Goal: Transaction & Acquisition: Purchase product/service

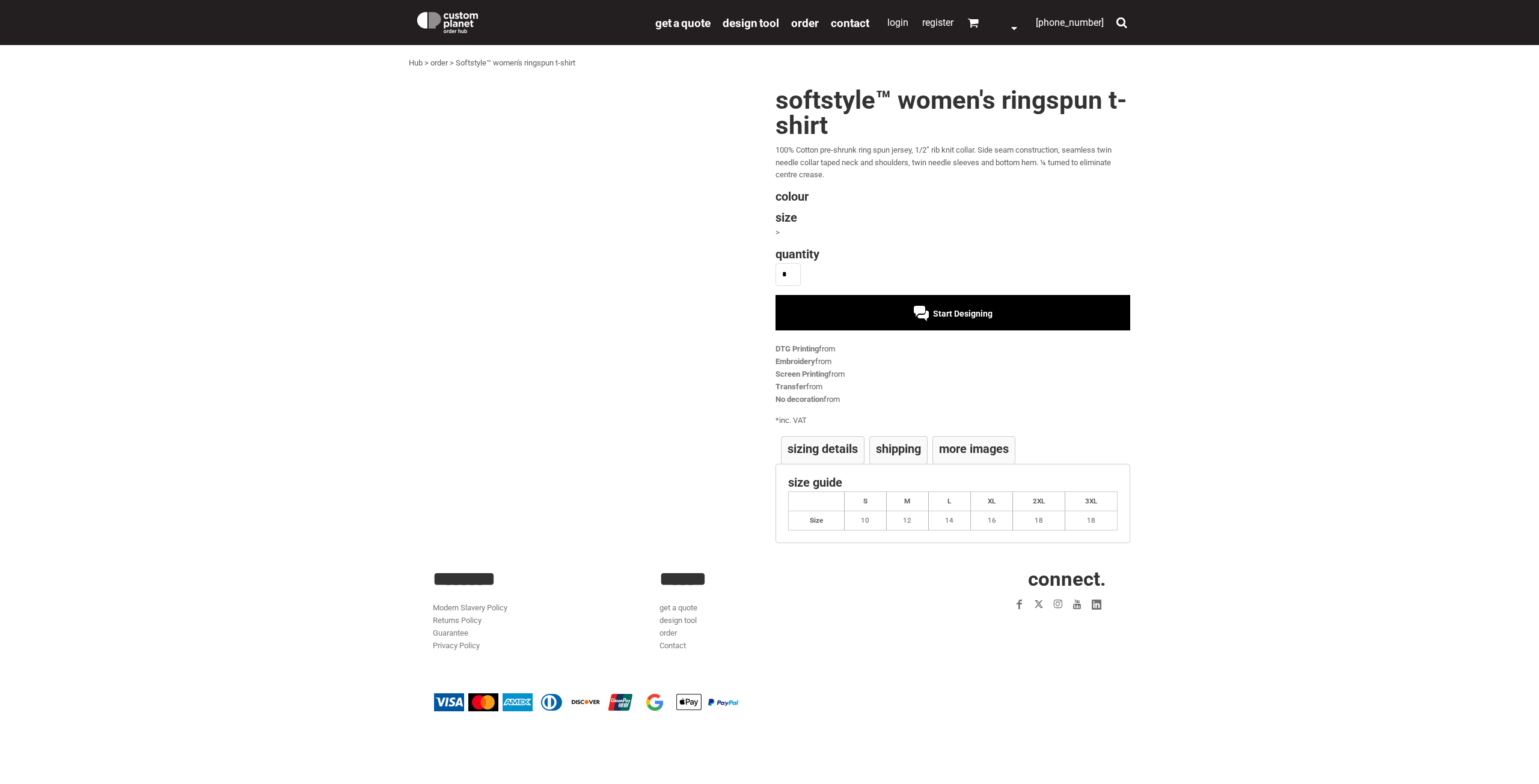
click at [917, 315] on div "Start Designing" at bounding box center [952, 314] width 79 height 9
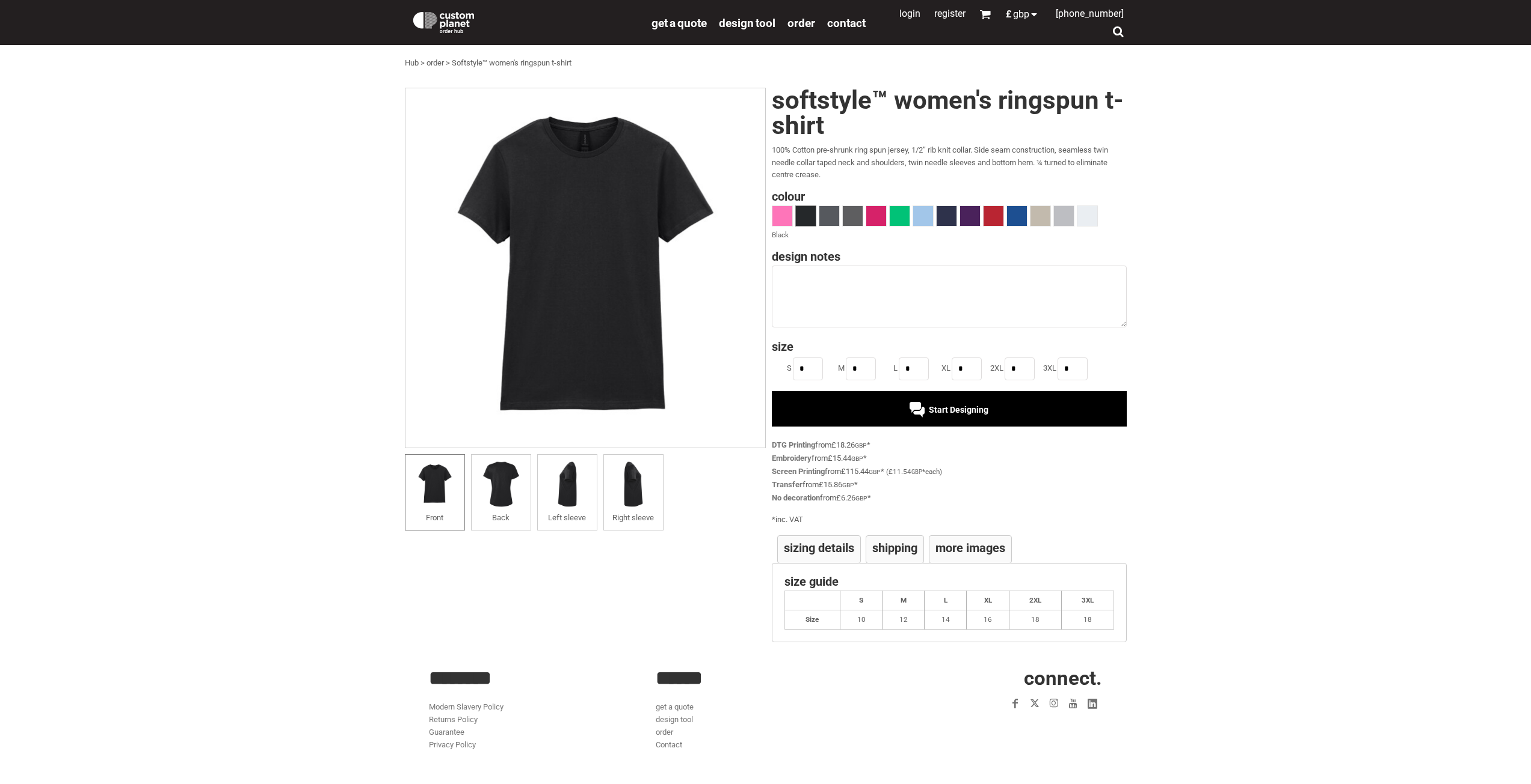
click at [942, 408] on span "Start Designing" at bounding box center [958, 410] width 59 height 9
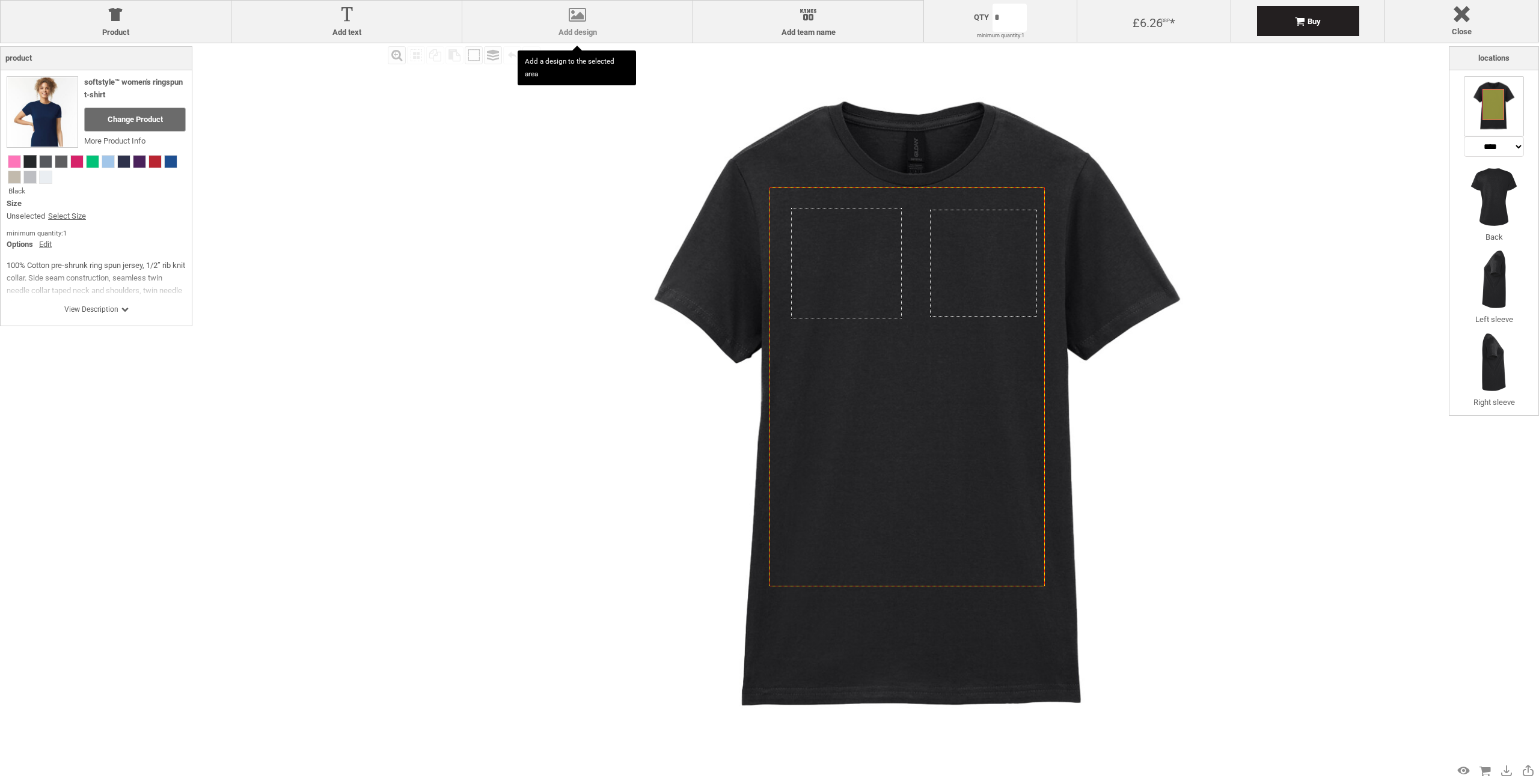
click at [568, 30] on label "Add design" at bounding box center [577, 32] width 218 height 9
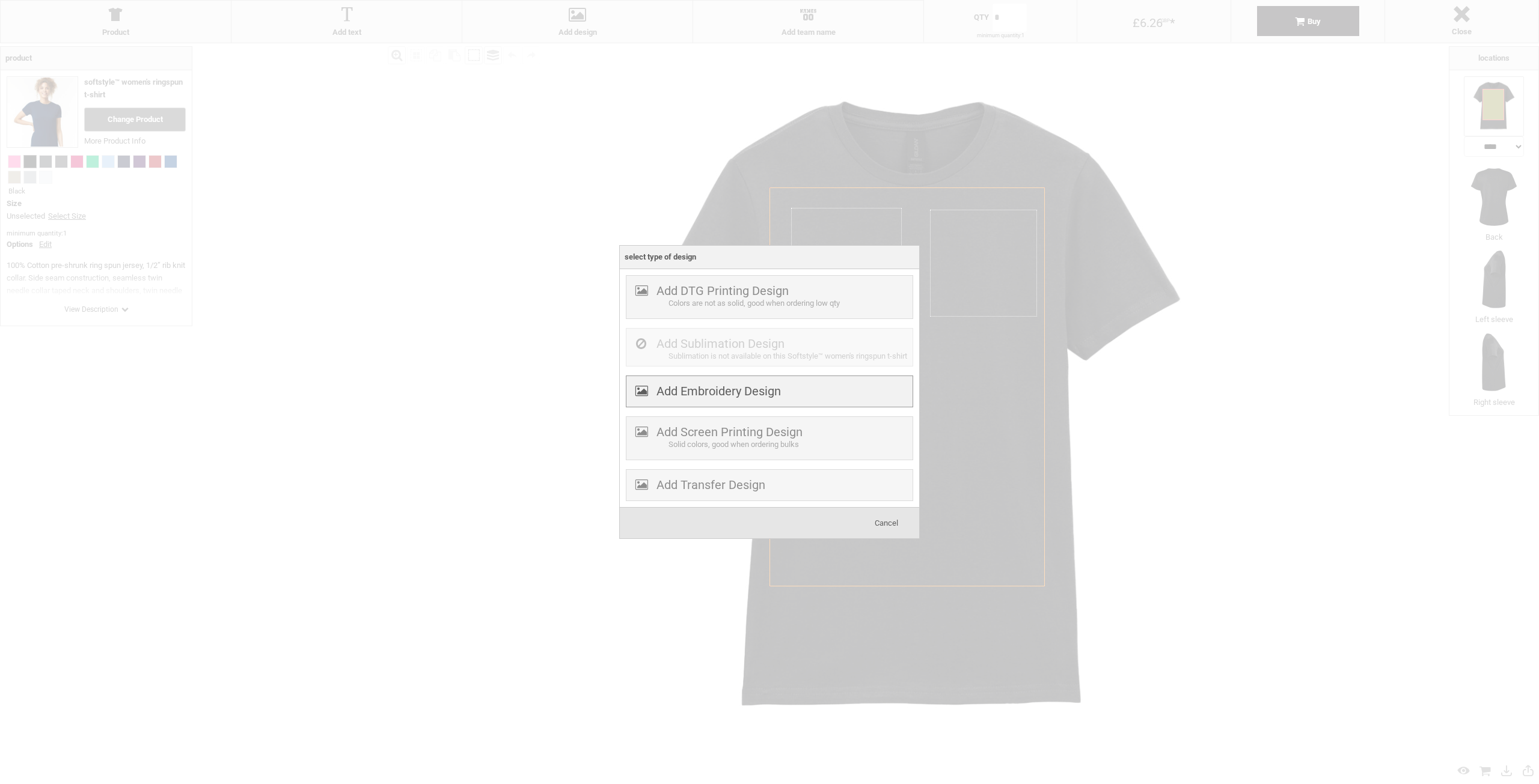
click at [747, 405] on div "Add Embroidery Design" at bounding box center [770, 391] width 288 height 32
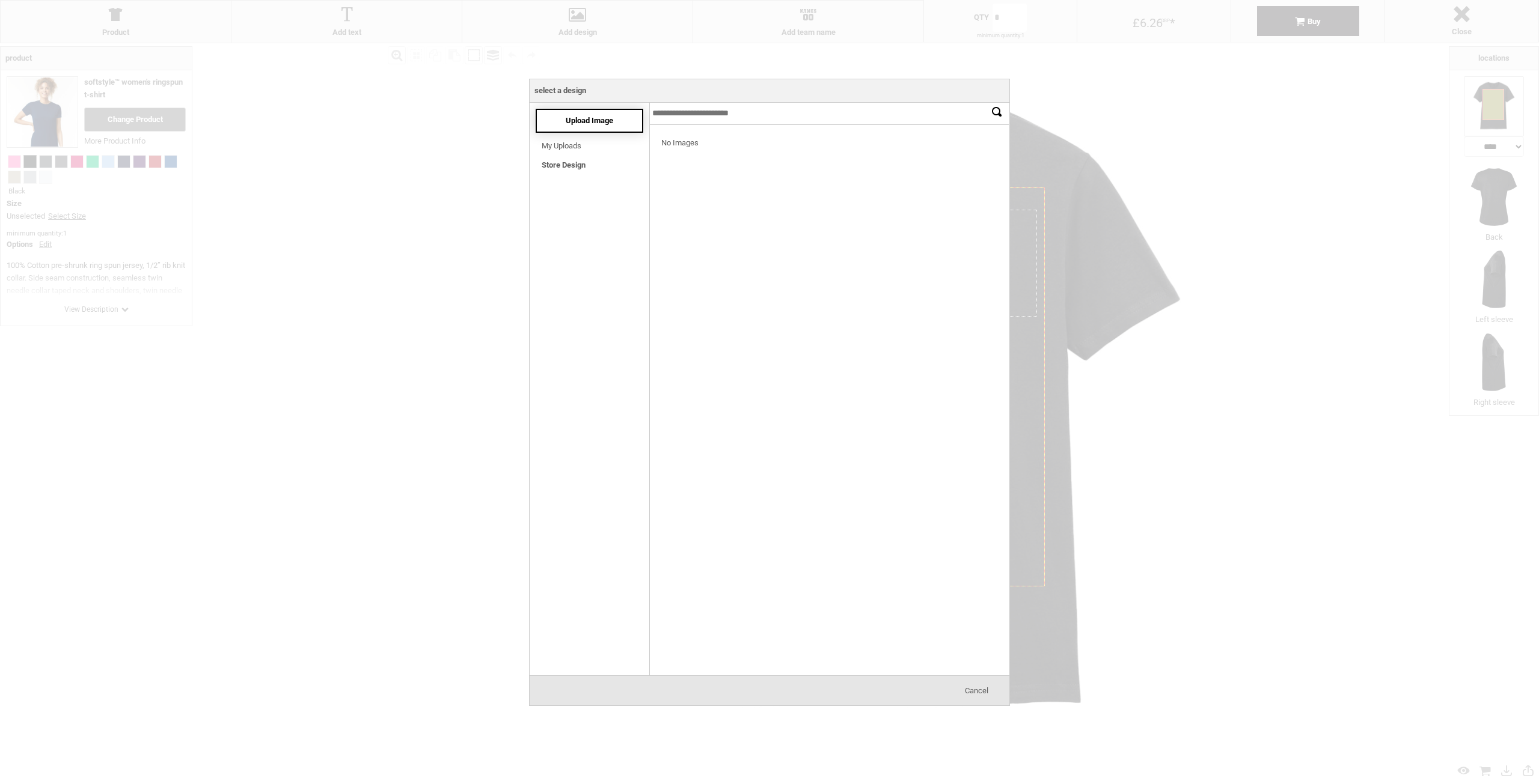
click at [582, 121] on span "Upload Image" at bounding box center [590, 120] width 47 height 9
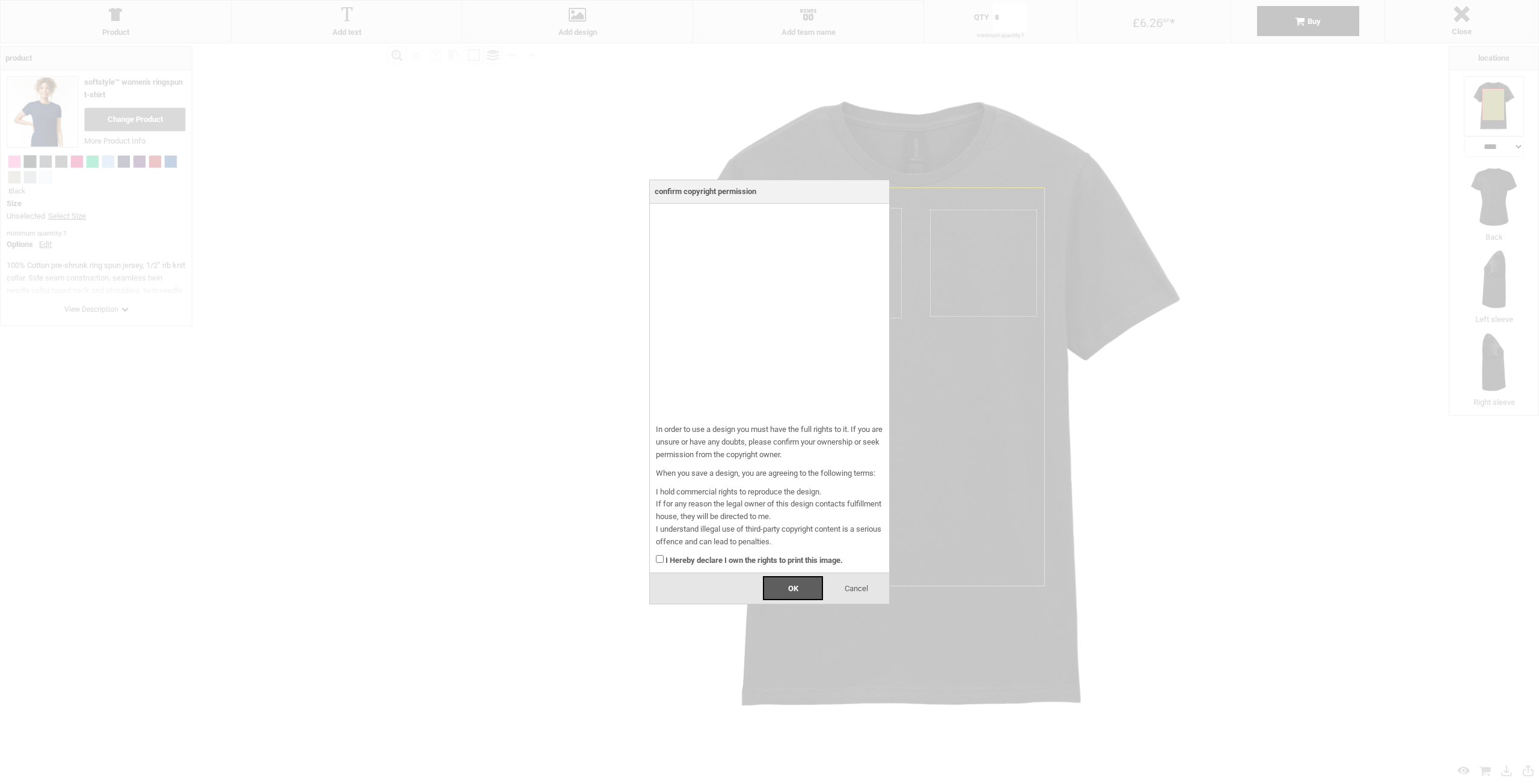
click at [737, 558] on strong "I Hereby declare I own the rights to print this image." at bounding box center [754, 560] width 177 height 9
click at [795, 586] on span "OK" at bounding box center [793, 588] width 10 height 9
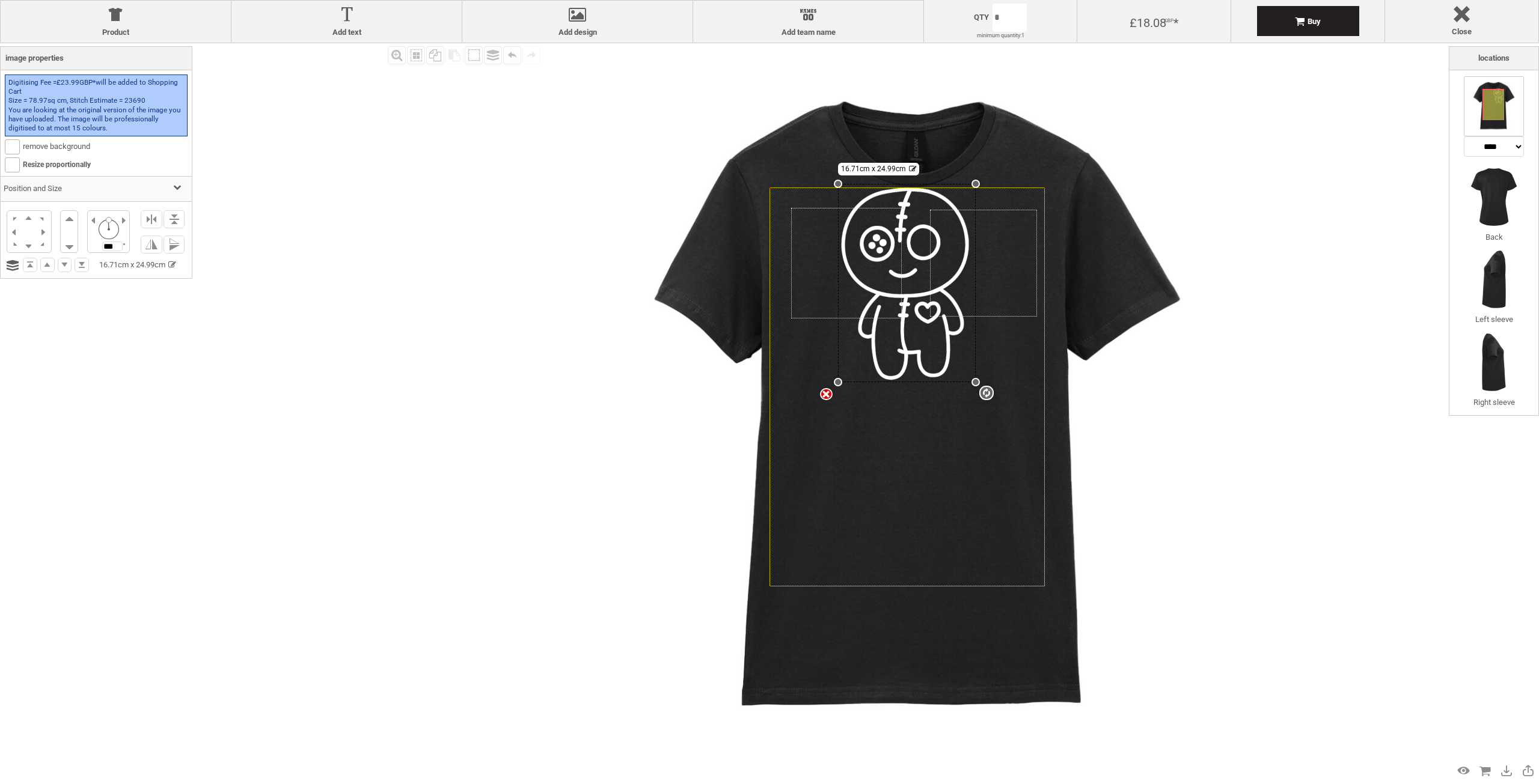
type input "***"
drag, startPoint x: 983, startPoint y: 393, endPoint x: 1008, endPoint y: 415, distance: 33.3
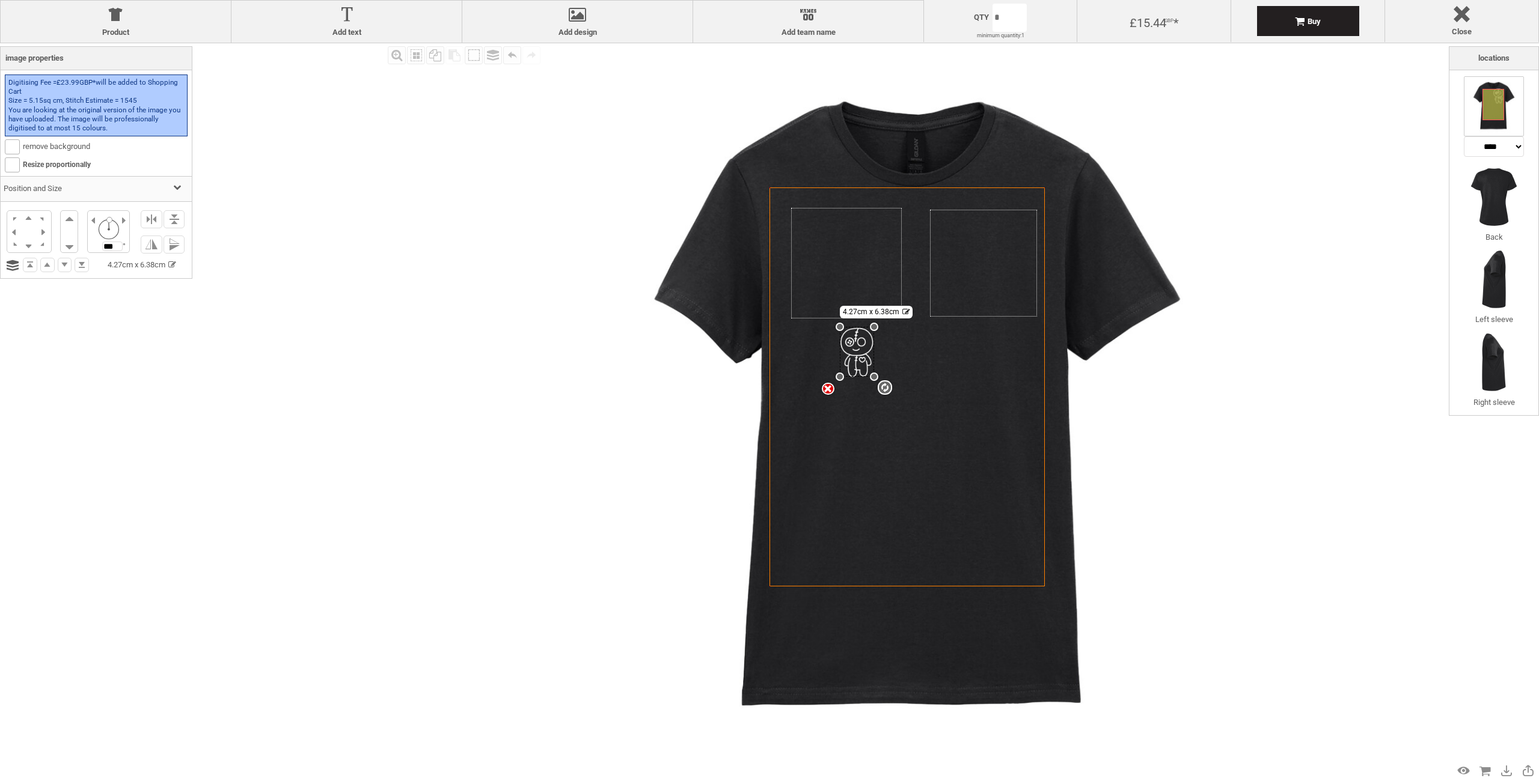
drag, startPoint x: 972, startPoint y: 185, endPoint x: 881, endPoint y: 327, distance: 168.7
click at [881, 327] on div "Created with [PERSON_NAME] 2.1.2 Created with [PERSON_NAME] 2.1.2 Created with …" at bounding box center [907, 386] width 275 height 399
drag, startPoint x: 859, startPoint y: 356, endPoint x: 993, endPoint y: 256, distance: 167.2
click at [993, 256] on div at bounding box center [990, 251] width 34 height 50
click at [990, 250] on div at bounding box center [988, 252] width 34 height 50
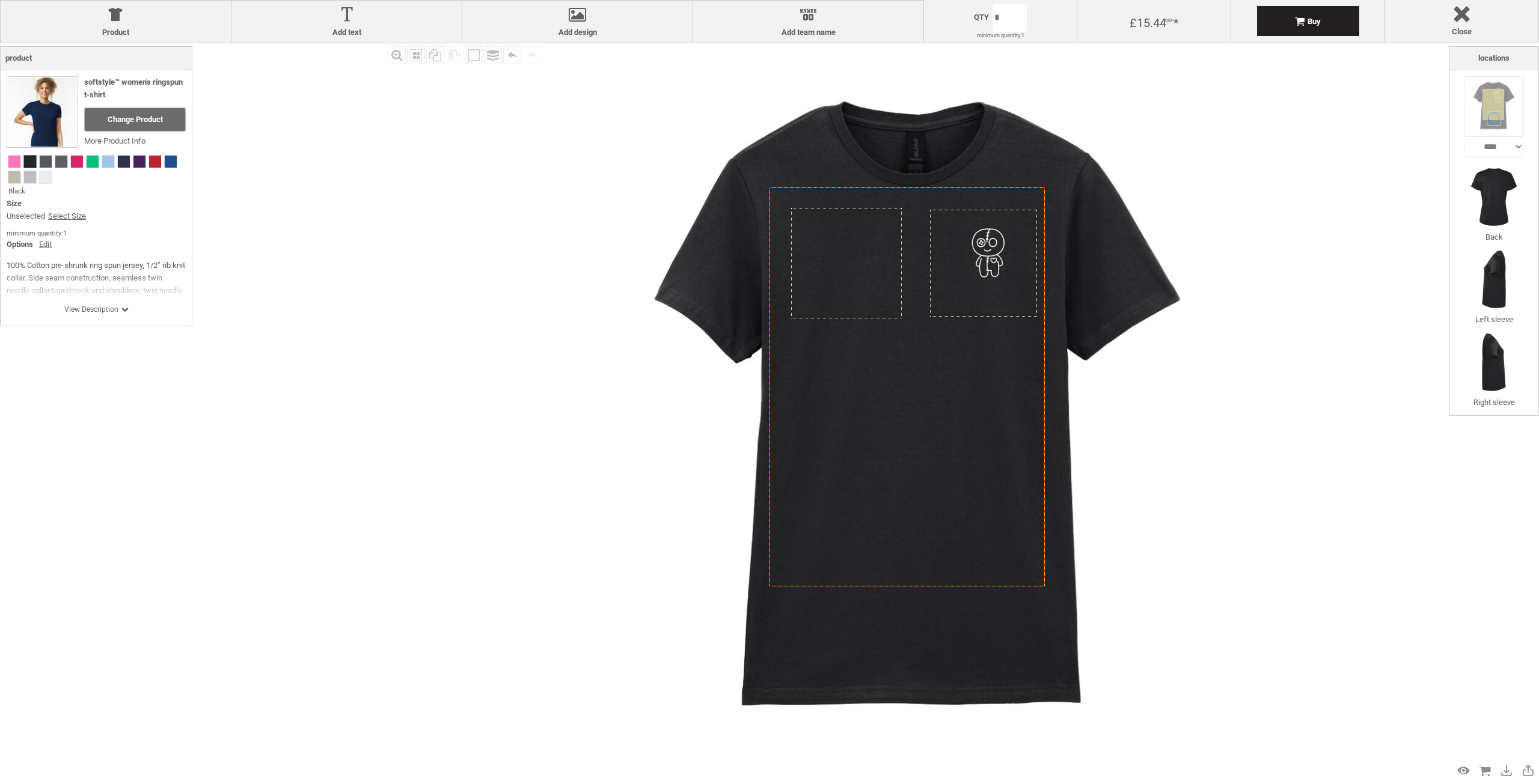
click at [1158, 423] on img at bounding box center [916, 413] width 739 height 739
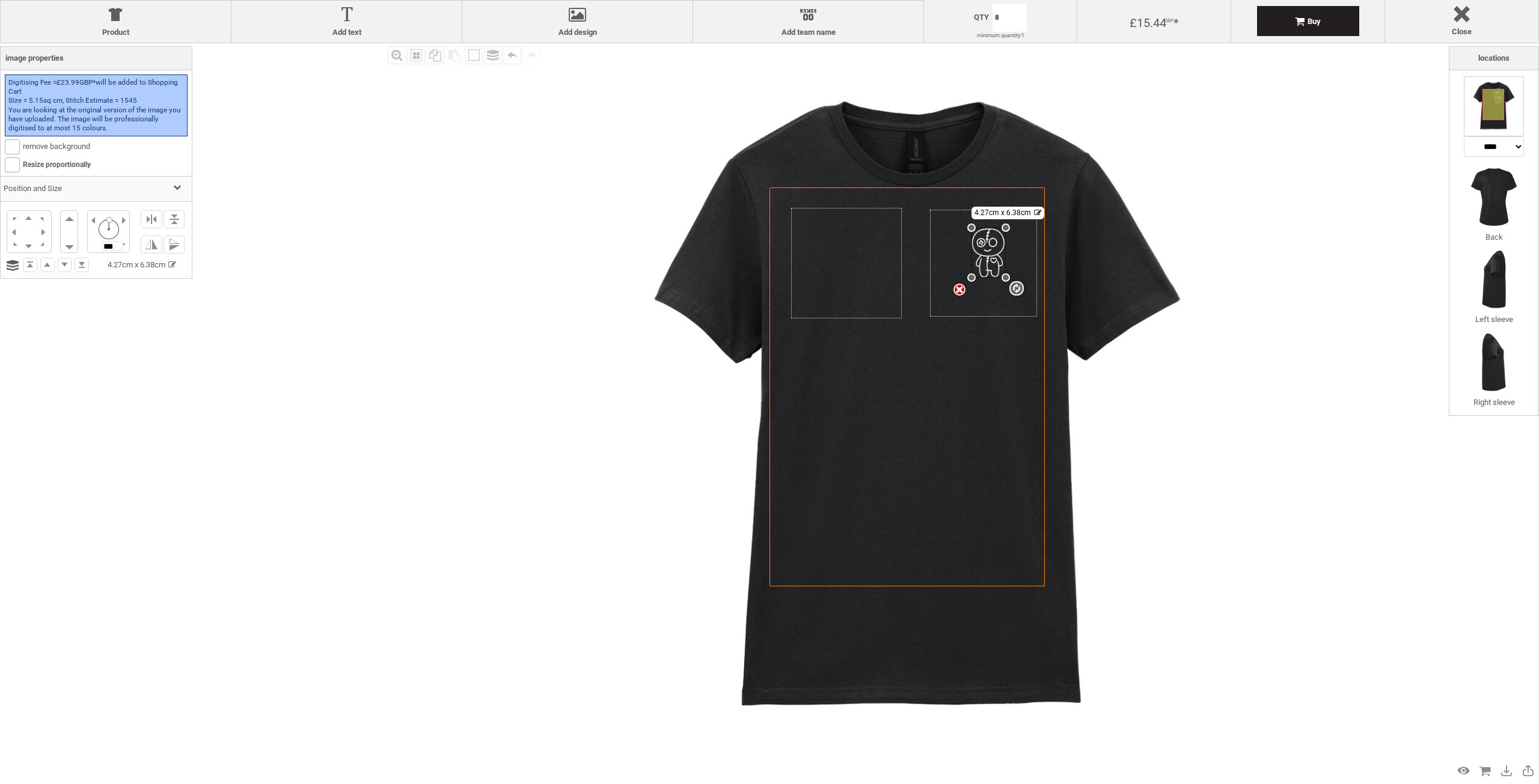
click at [988, 248] on div "settings 4.27cm x 6.38cm" at bounding box center [988, 252] width 34 height 50
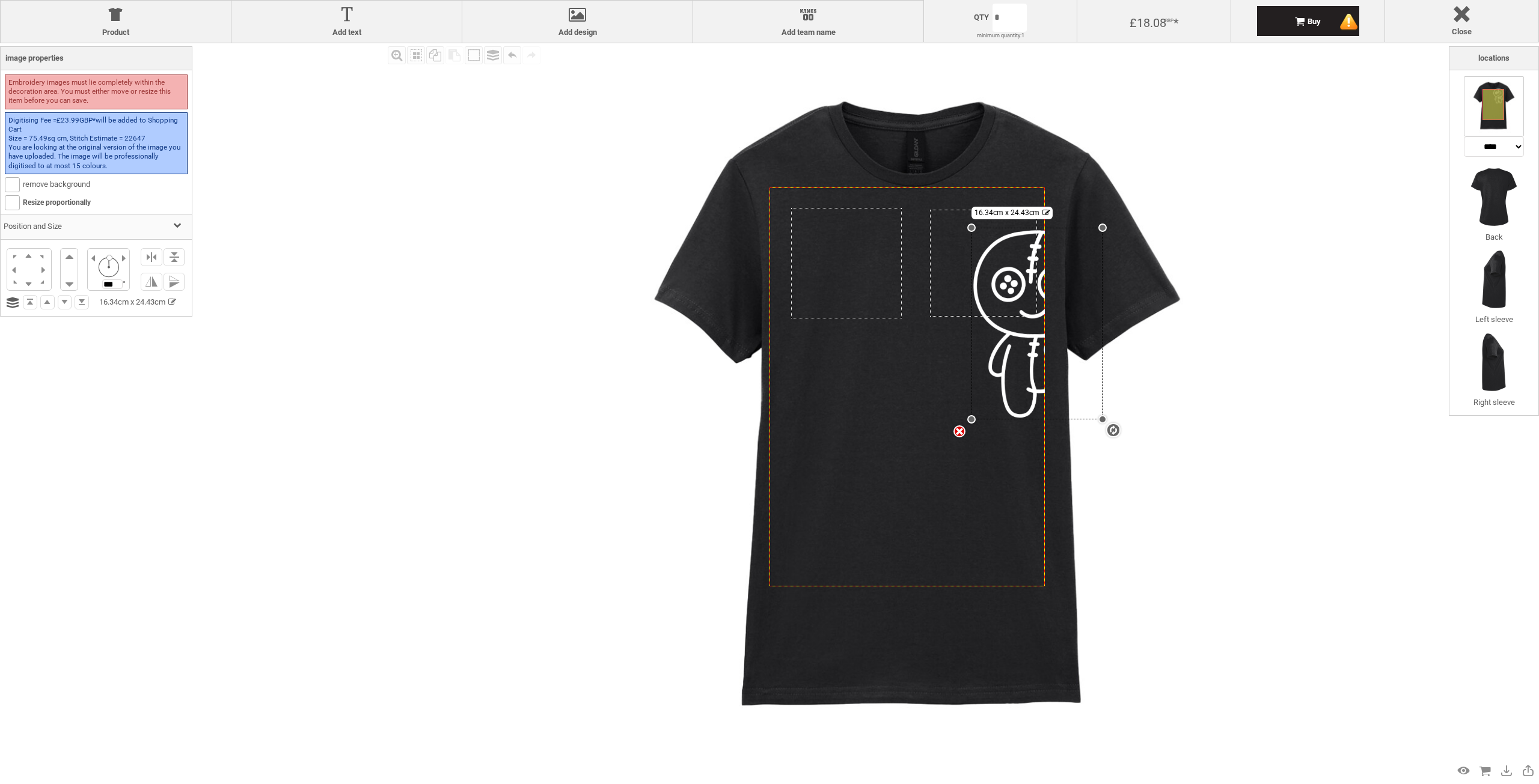
drag, startPoint x: 1003, startPoint y: 274, endPoint x: 1050, endPoint y: 445, distance: 177.3
click at [1050, 445] on div "Created with [PERSON_NAME] 2.1.2 Created with [PERSON_NAME] 2.1.2 Created with …" at bounding box center [916, 413] width 739 height 739
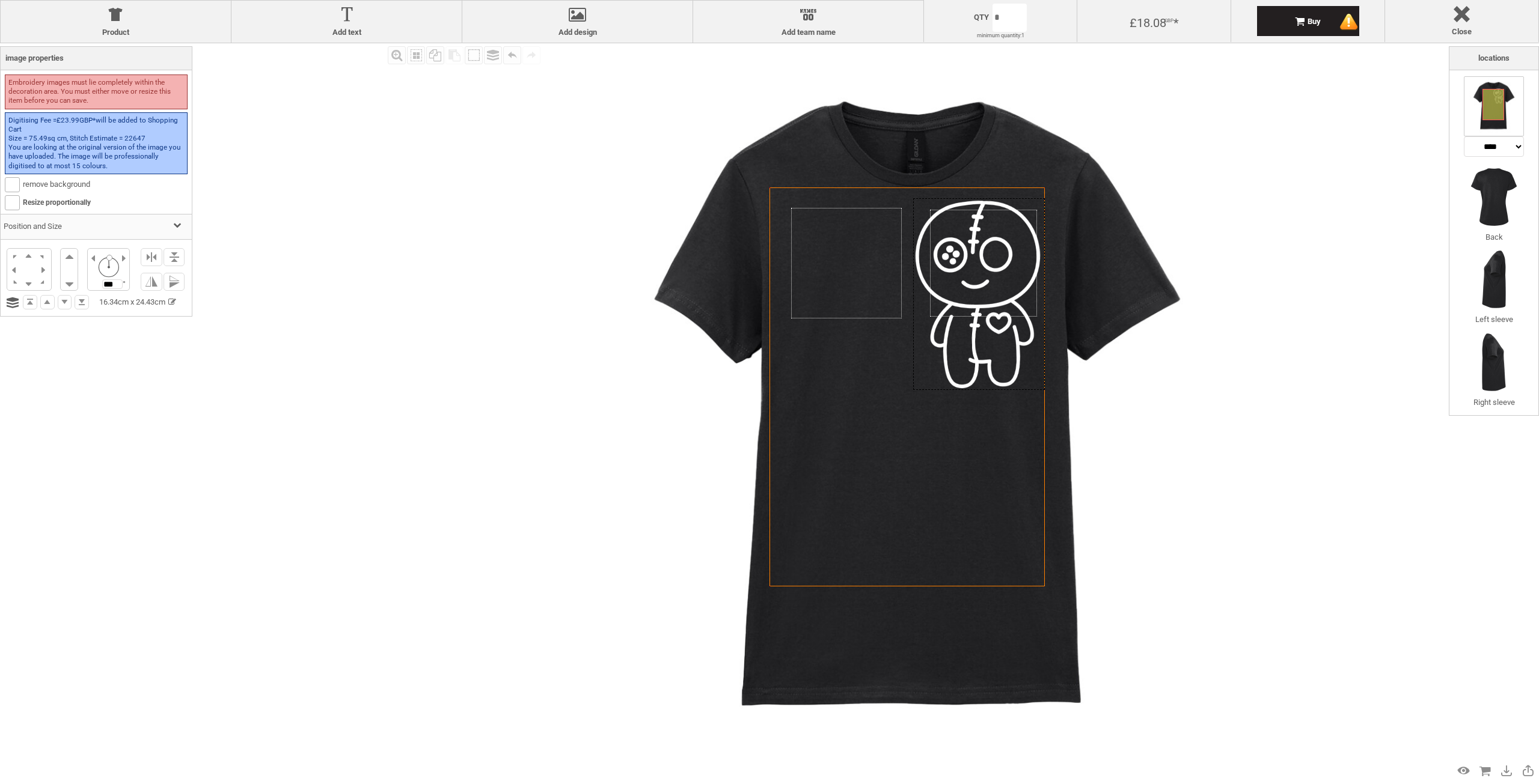
drag, startPoint x: 1013, startPoint y: 359, endPoint x: 974, endPoint y: 334, distance: 46.3
click at [974, 334] on div at bounding box center [979, 294] width 132 height 192
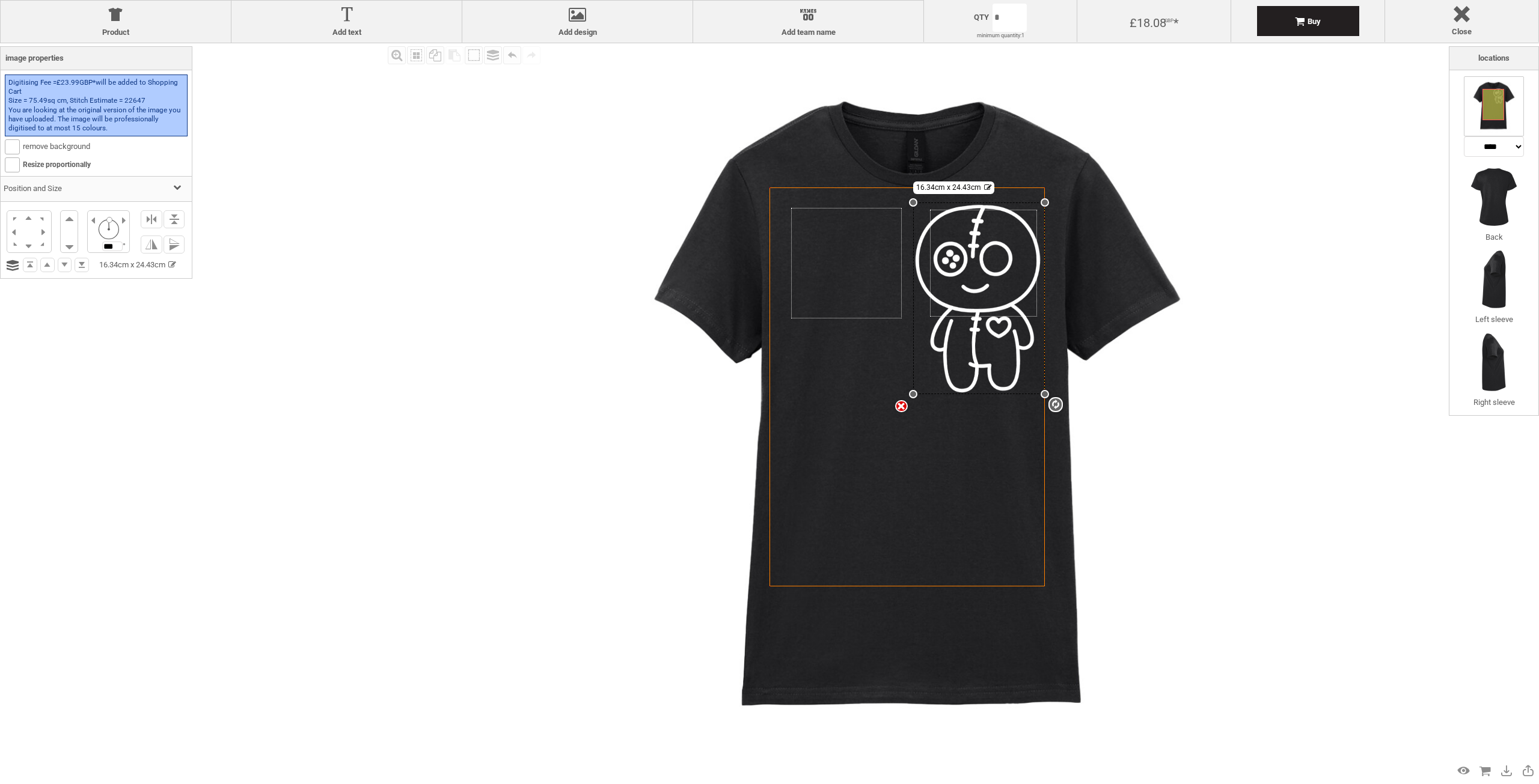
drag, startPoint x: 1045, startPoint y: 394, endPoint x: 1217, endPoint y: 537, distance: 223.7
click at [1238, 549] on div "Created with [PERSON_NAME] 2.1.2 Created with [PERSON_NAME] 2.1.2 Created with …" at bounding box center [916, 413] width 739 height 739
drag, startPoint x: 915, startPoint y: 396, endPoint x: 848, endPoint y: 444, distance: 82.4
click at [847, 446] on div "Created with [PERSON_NAME] 2.1.2 Created with [PERSON_NAME] 2.1.2 Created with …" at bounding box center [907, 386] width 275 height 399
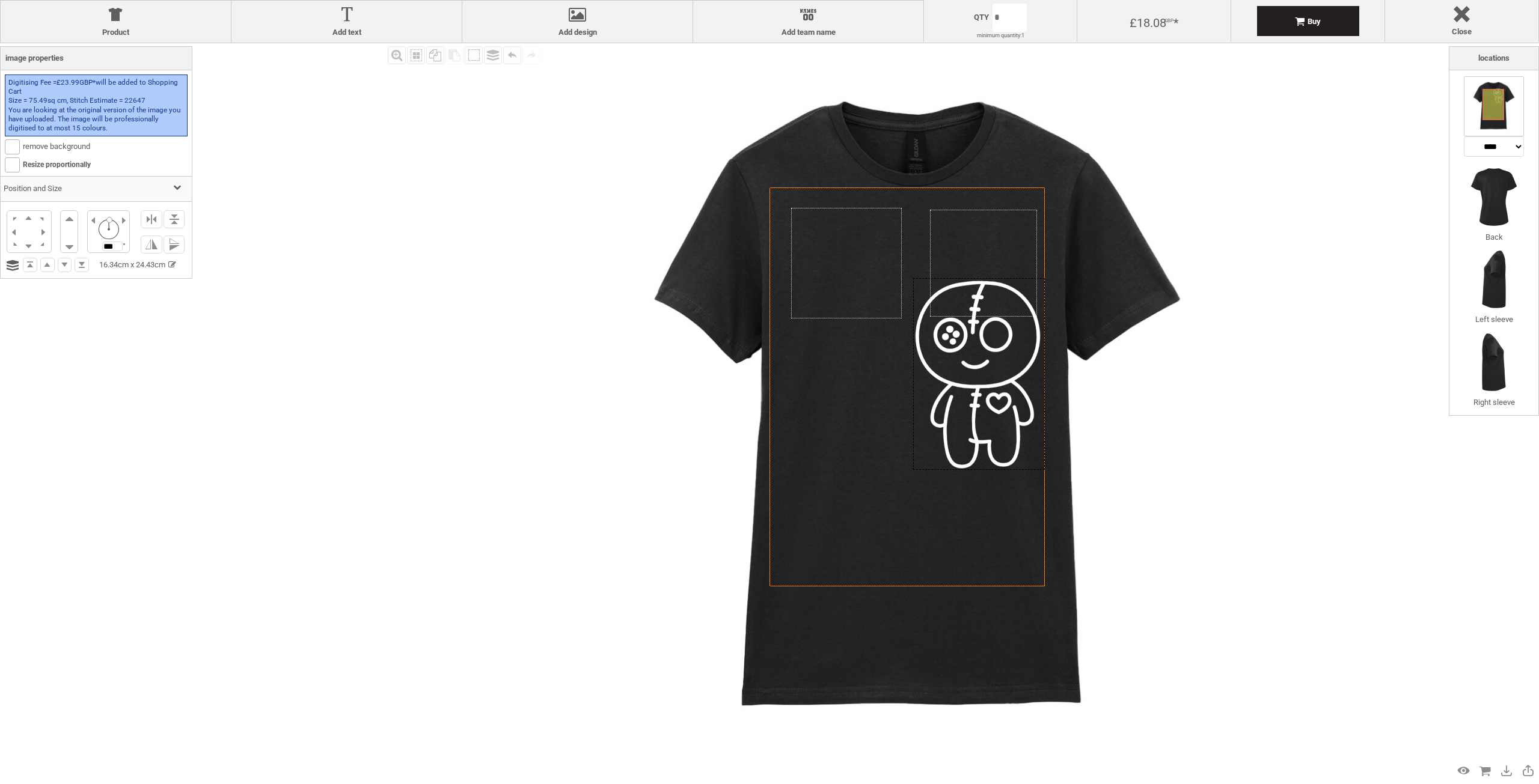
drag, startPoint x: 965, startPoint y: 349, endPoint x: 1209, endPoint y: 424, distance: 255.3
click at [1209, 424] on div "Created with [PERSON_NAME] 2.1.2 Created with [PERSON_NAME] 2.1.2 Created with …" at bounding box center [916, 413] width 739 height 739
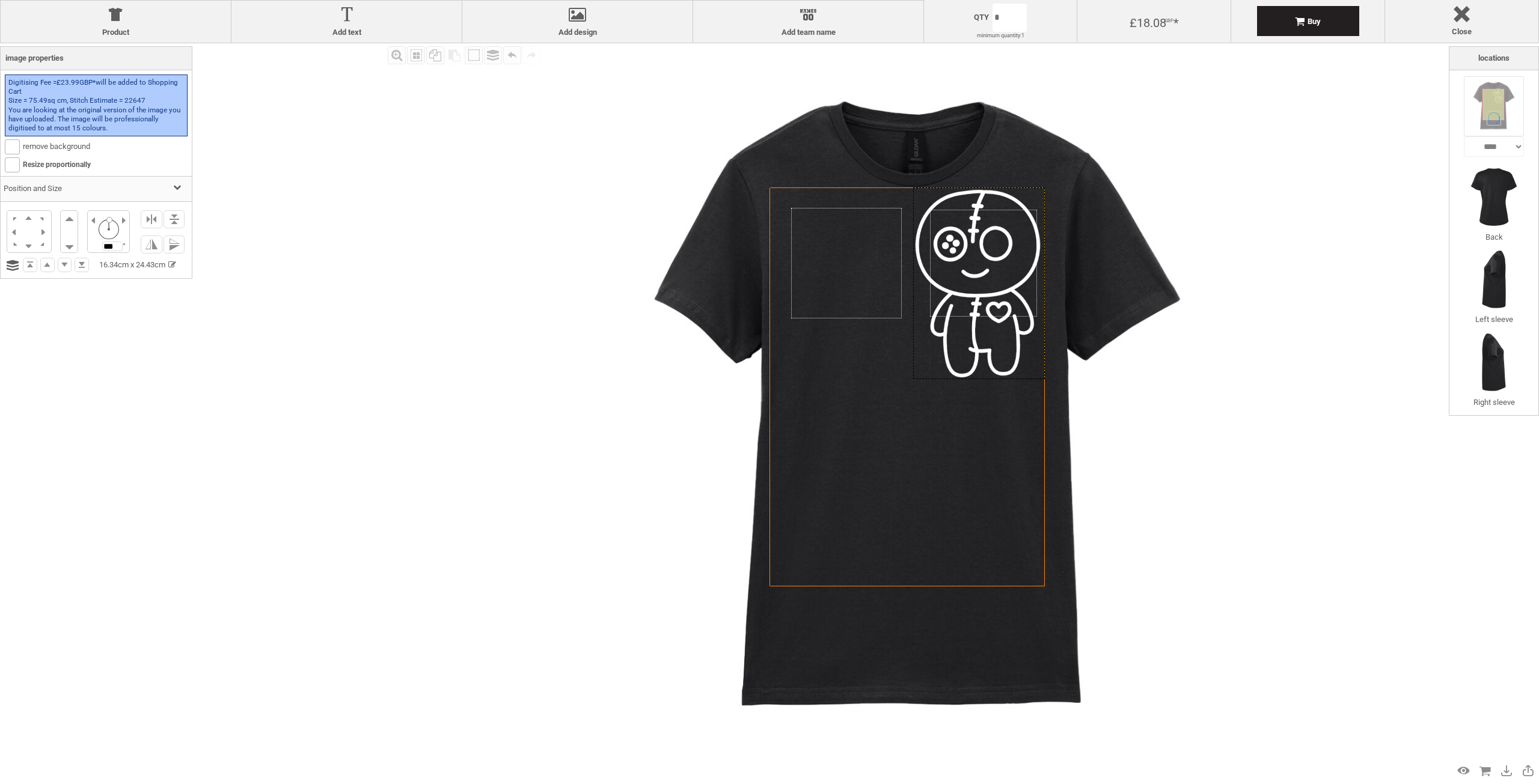
drag, startPoint x: 988, startPoint y: 394, endPoint x: 1131, endPoint y: 188, distance: 250.8
click at [1131, 188] on div "Created with [PERSON_NAME] 2.1.2 Created with [PERSON_NAME] 2.1.2 Created with …" at bounding box center [916, 413] width 739 height 739
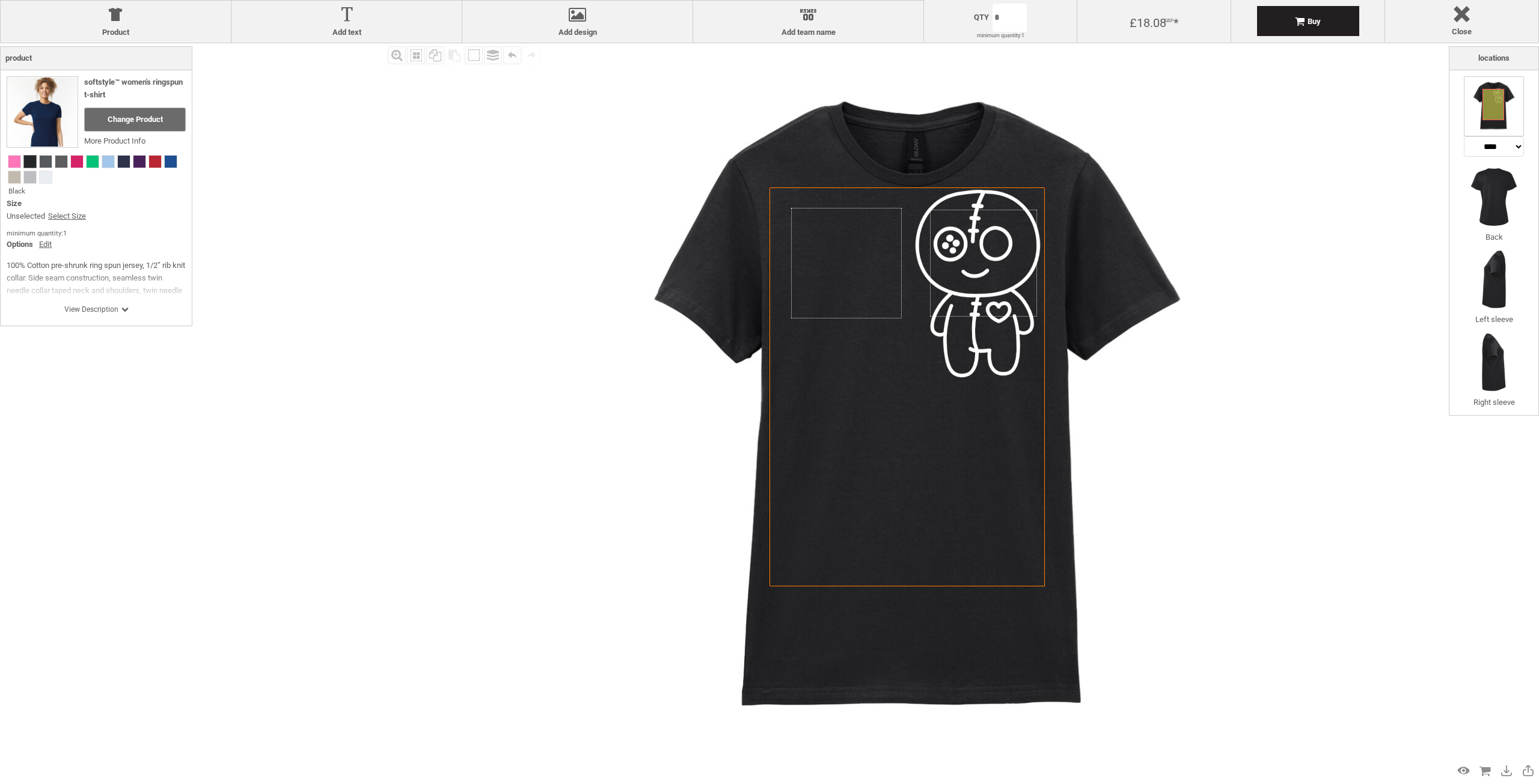
click at [1250, 394] on img at bounding box center [916, 413] width 739 height 739
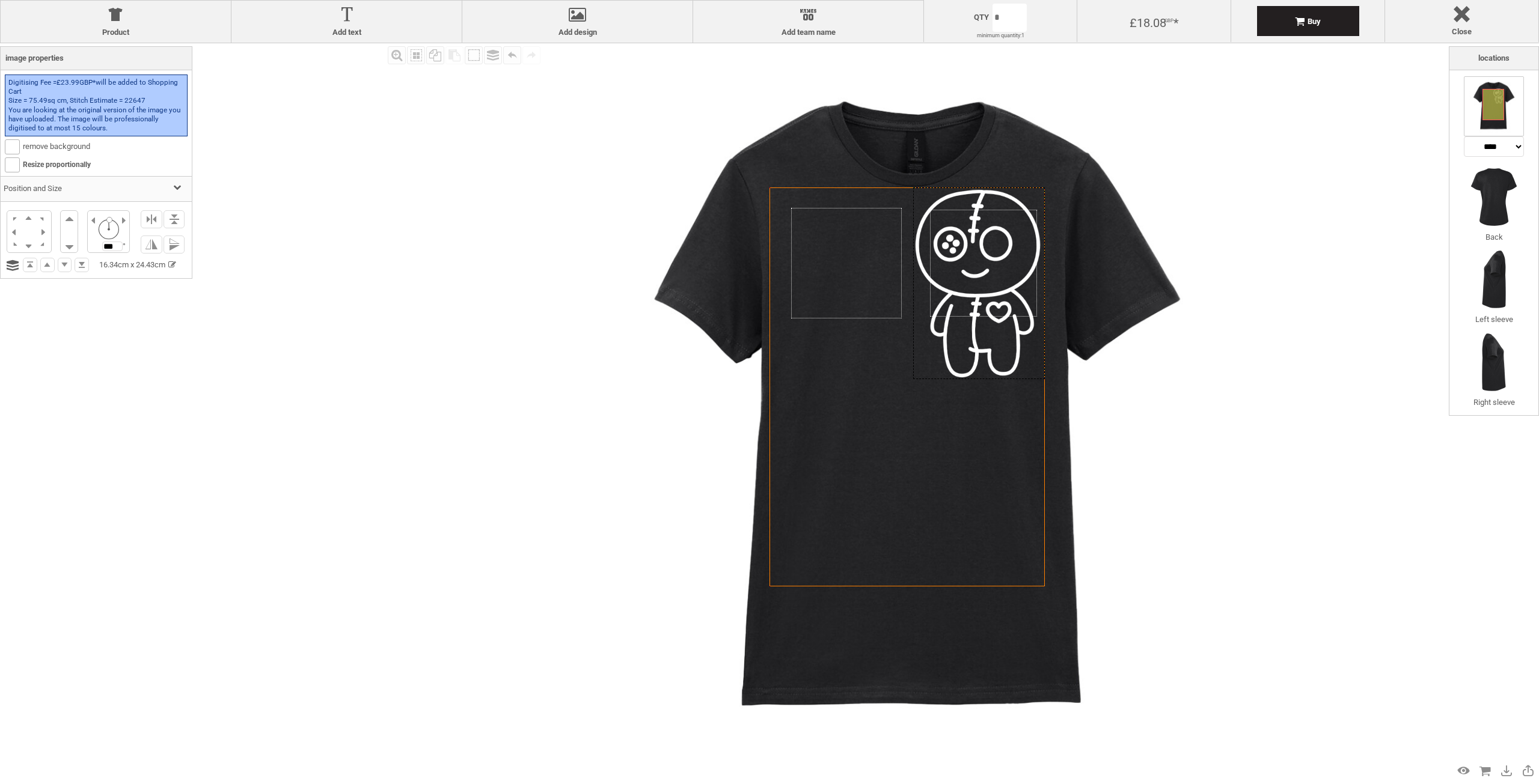
drag, startPoint x: 971, startPoint y: 319, endPoint x: 1049, endPoint y: 314, distance: 78.2
click at [1049, 314] on div "Created with [PERSON_NAME] 2.1.2 Created with [PERSON_NAME] 2.1.2 Created with …" at bounding box center [916, 413] width 739 height 739
drag, startPoint x: 1250, startPoint y: 435, endPoint x: 1247, endPoint y: 444, distance: 9.5
click at [1247, 435] on img at bounding box center [916, 413] width 739 height 739
click at [983, 328] on div "settings 16.34cm x 24.43cm" at bounding box center [979, 283] width 132 height 192
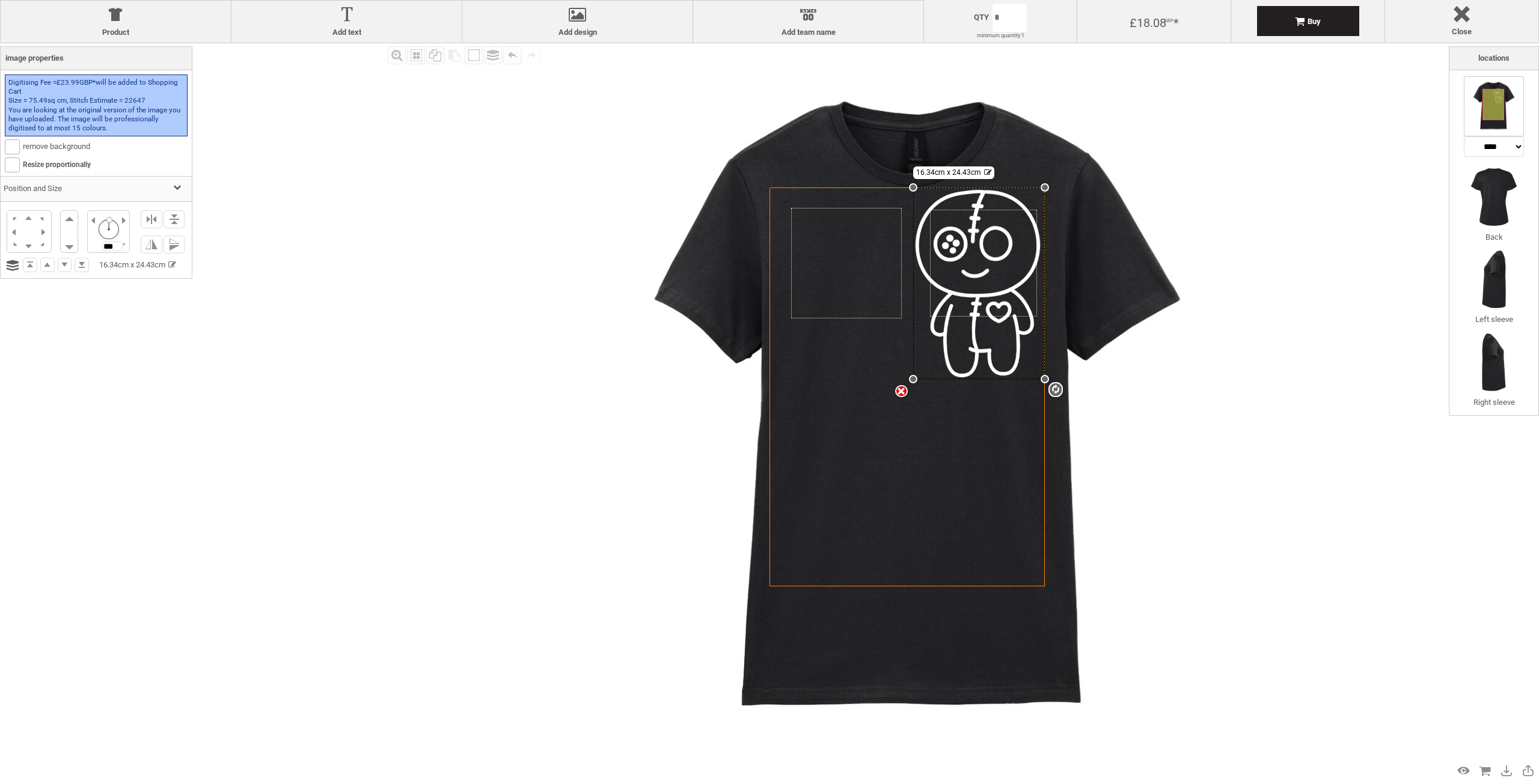
drag, startPoint x: 910, startPoint y: 383, endPoint x: 867, endPoint y: 423, distance: 58.7
click at [867, 423] on div "Created with [PERSON_NAME] 2.1.2 Created with [PERSON_NAME] 2.1.2 Created with …" at bounding box center [907, 386] width 275 height 399
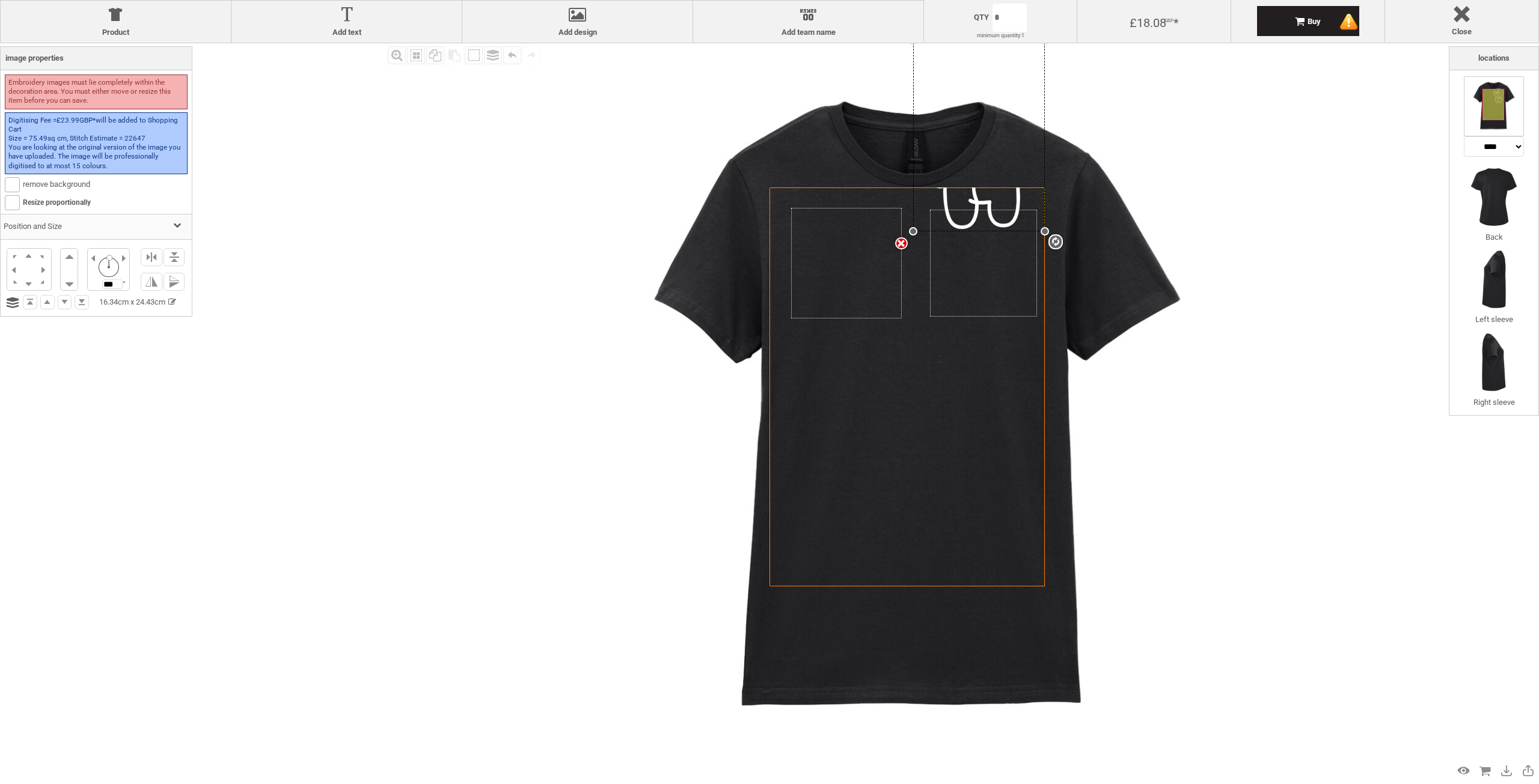
drag, startPoint x: 910, startPoint y: 187, endPoint x: 847, endPoint y: 54, distance: 147.2
click at [839, 40] on div "Product Product Add text Add text Add design Add design Names Add team name Add…" at bounding box center [769, 392] width 1539 height 784
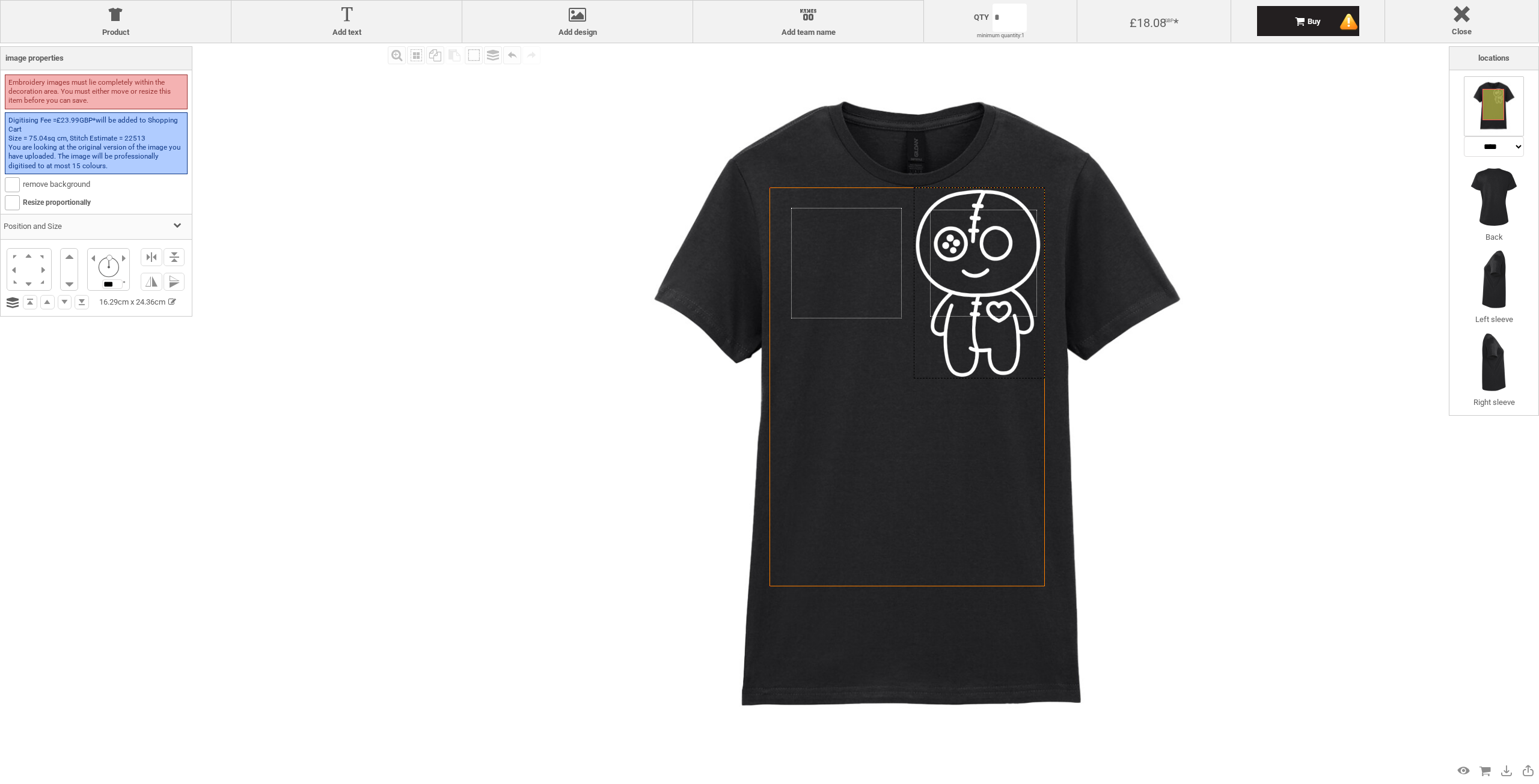
drag, startPoint x: 1003, startPoint y: 220, endPoint x: 1057, endPoint y: 354, distance: 144.5
click at [1057, 354] on div "Created with [PERSON_NAME] 2.1.2 Created with [PERSON_NAME] 2.1.2 Created with …" at bounding box center [916, 413] width 739 height 739
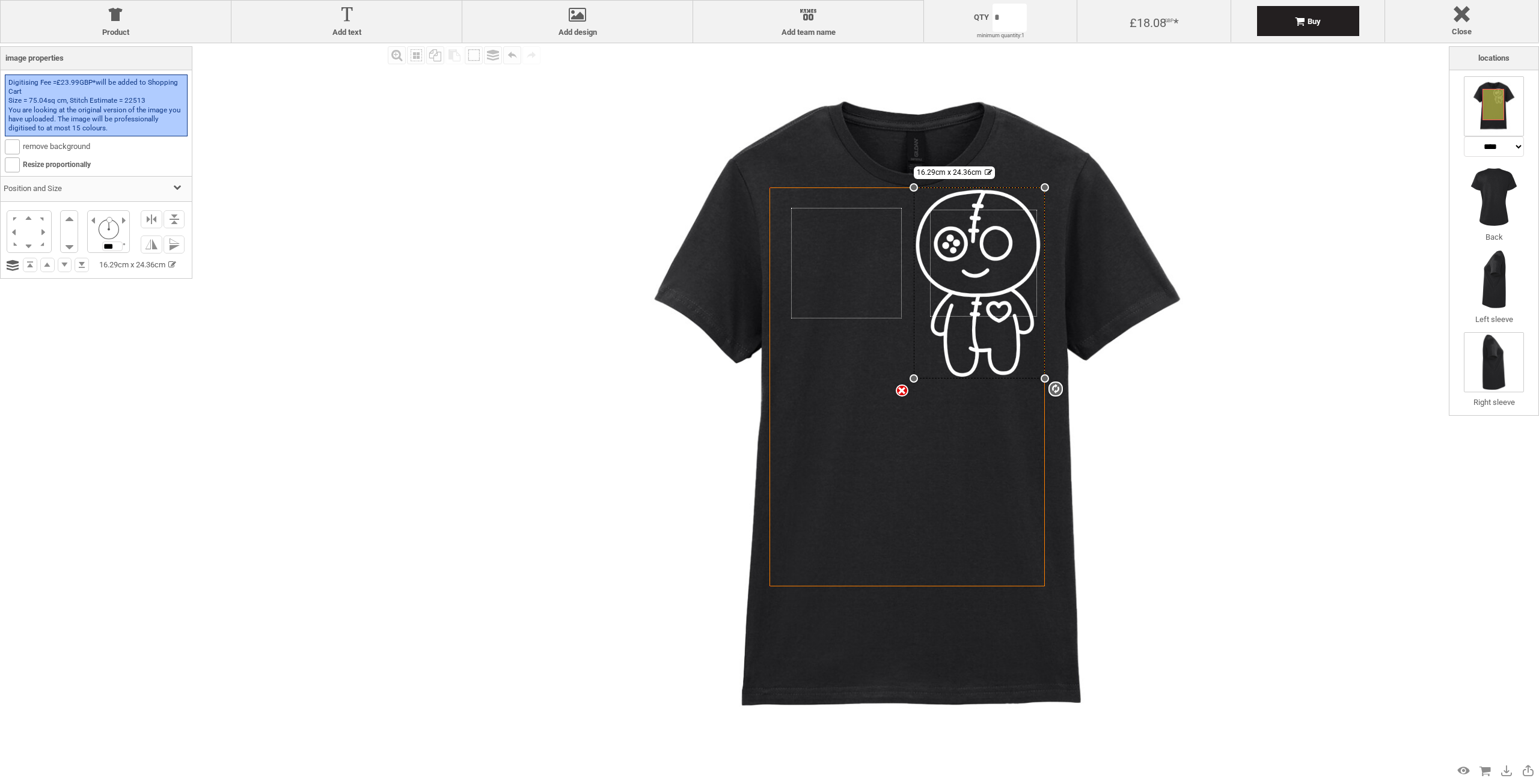
click at [1490, 384] on img at bounding box center [1494, 363] width 60 height 60
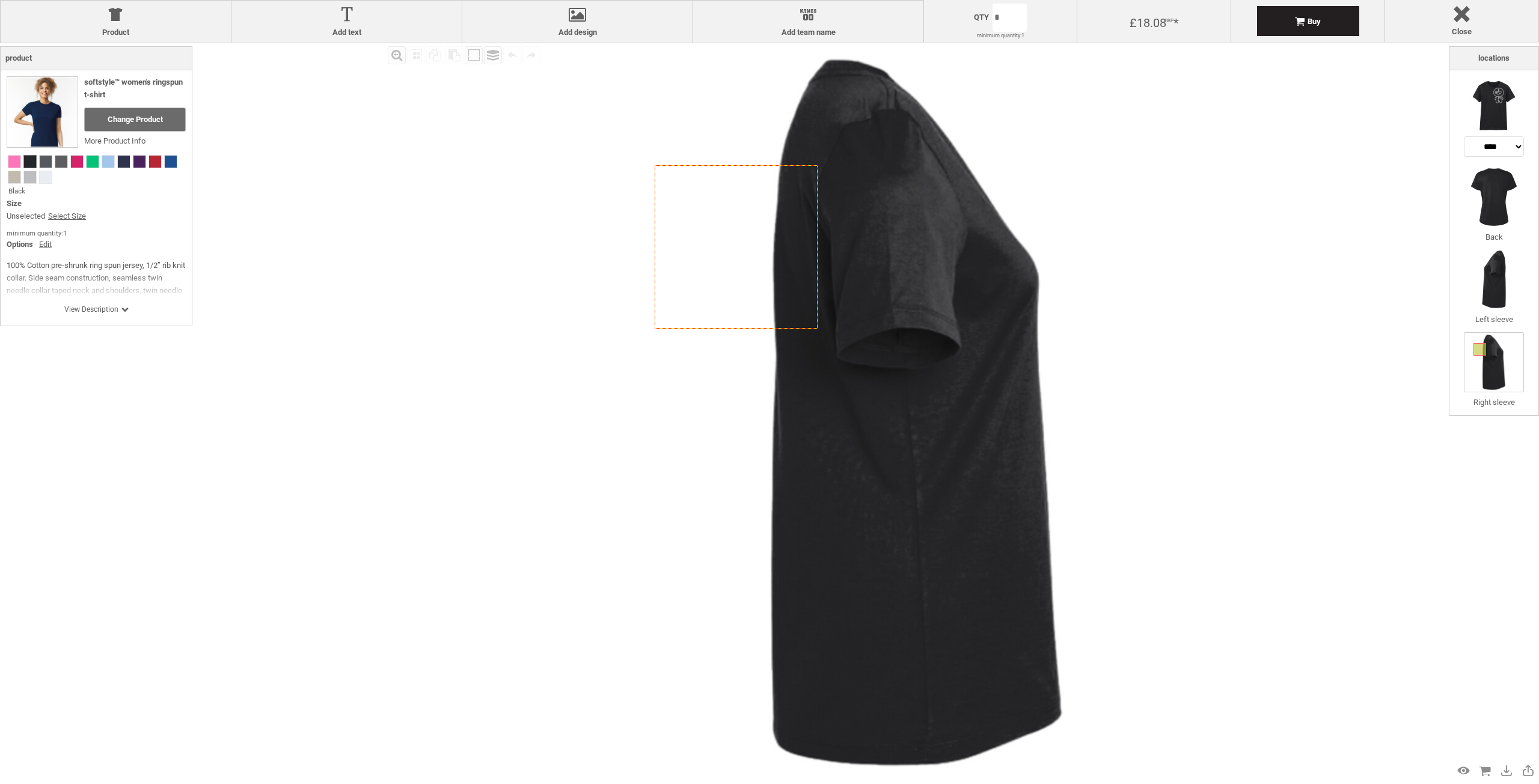
click at [916, 240] on img at bounding box center [916, 413] width 739 height 739
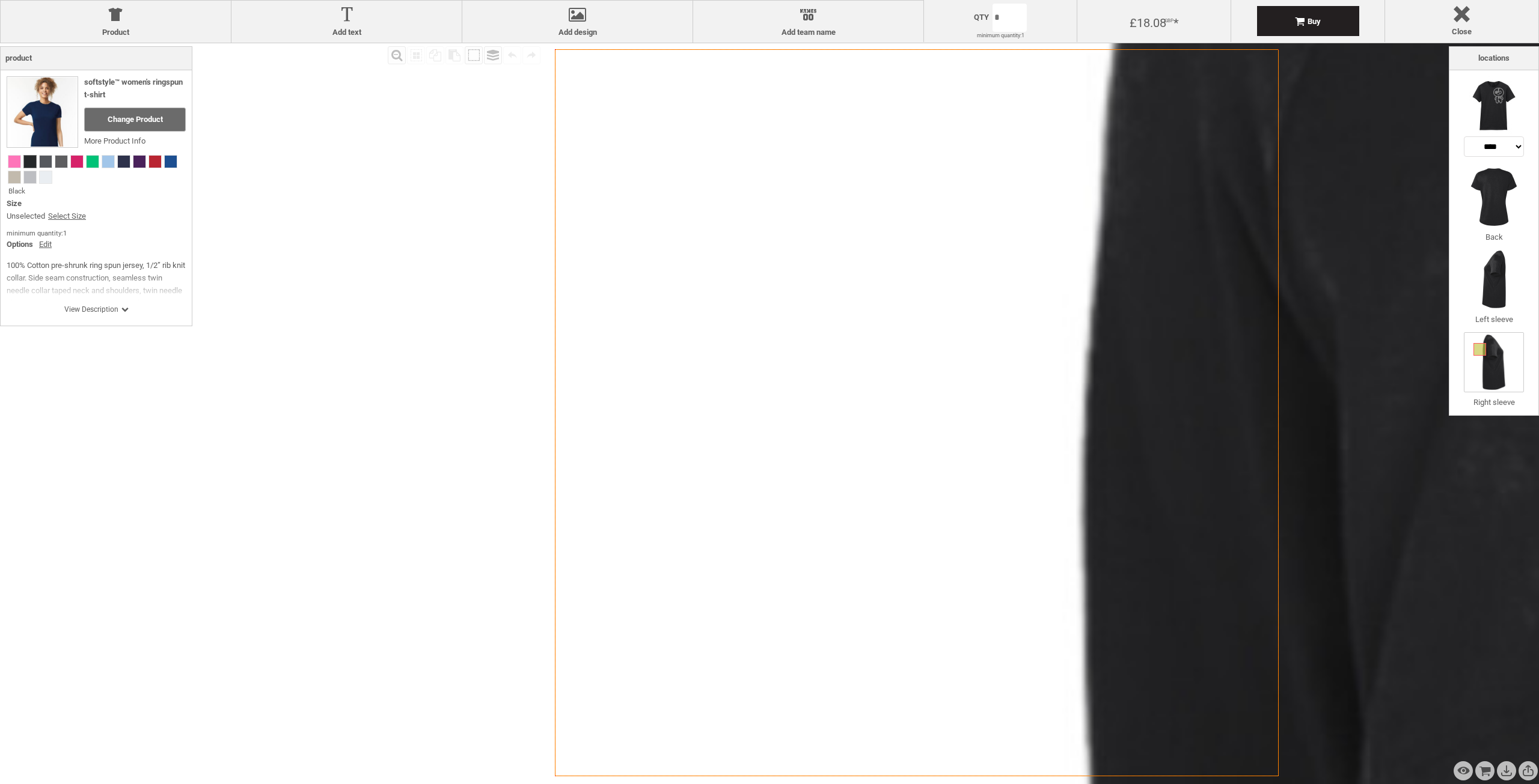
drag, startPoint x: 790, startPoint y: 240, endPoint x: 817, endPoint y: 244, distance: 27.3
click at [817, 245] on icon "Created with [PERSON_NAME] 2.1.2" at bounding box center [917, 413] width 724 height 727
click at [896, 273] on icon "Created with [PERSON_NAME] 2.1.2" at bounding box center [917, 413] width 724 height 727
click at [897, 273] on icon "Created with [PERSON_NAME] 2.1.2" at bounding box center [917, 413] width 724 height 727
click at [764, 271] on icon "Created with [PERSON_NAME] 2.1.2" at bounding box center [917, 413] width 724 height 727
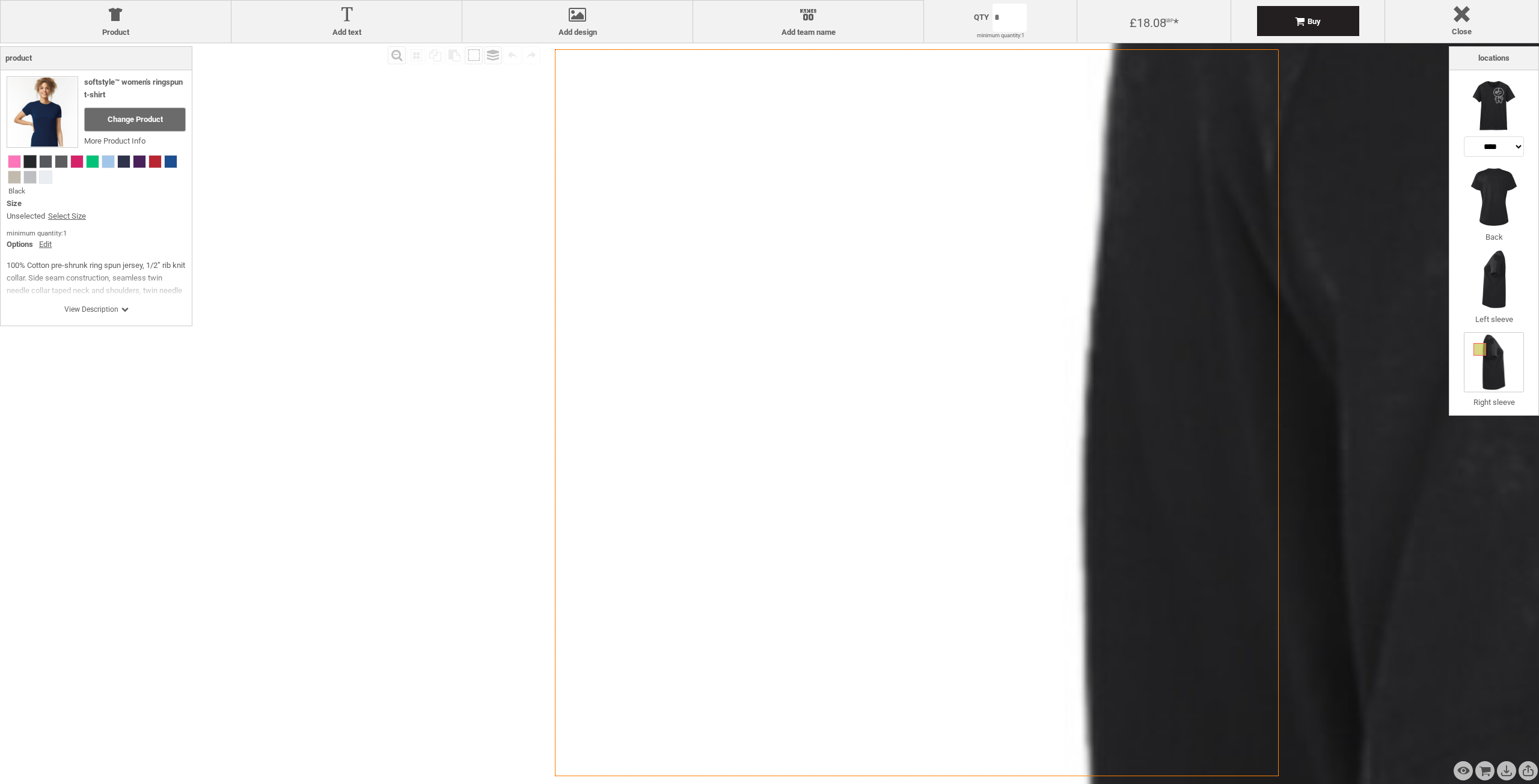
drag, startPoint x: 816, startPoint y: 352, endPoint x: 1084, endPoint y: 352, distance: 268.0
click at [943, 364] on icon "Created with [PERSON_NAME] 2.1.2" at bounding box center [917, 413] width 724 height 727
click at [1118, 357] on icon "Created with [PERSON_NAME] 2.1.2" at bounding box center [917, 413] width 724 height 727
click at [1458, 767] on div "Preview Design" at bounding box center [1463, 771] width 19 height 19
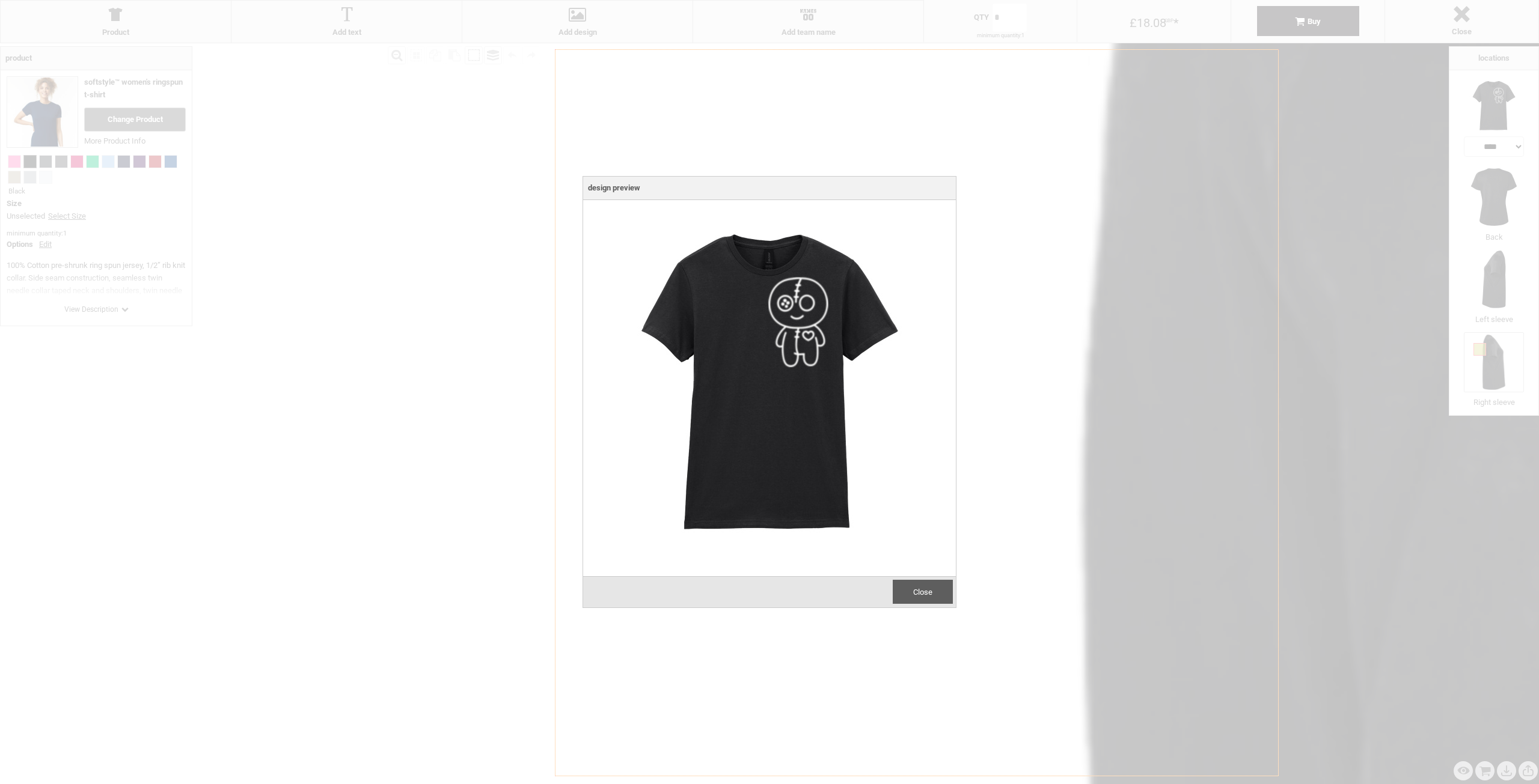
click at [934, 585] on div "Close" at bounding box center [922, 592] width 60 height 24
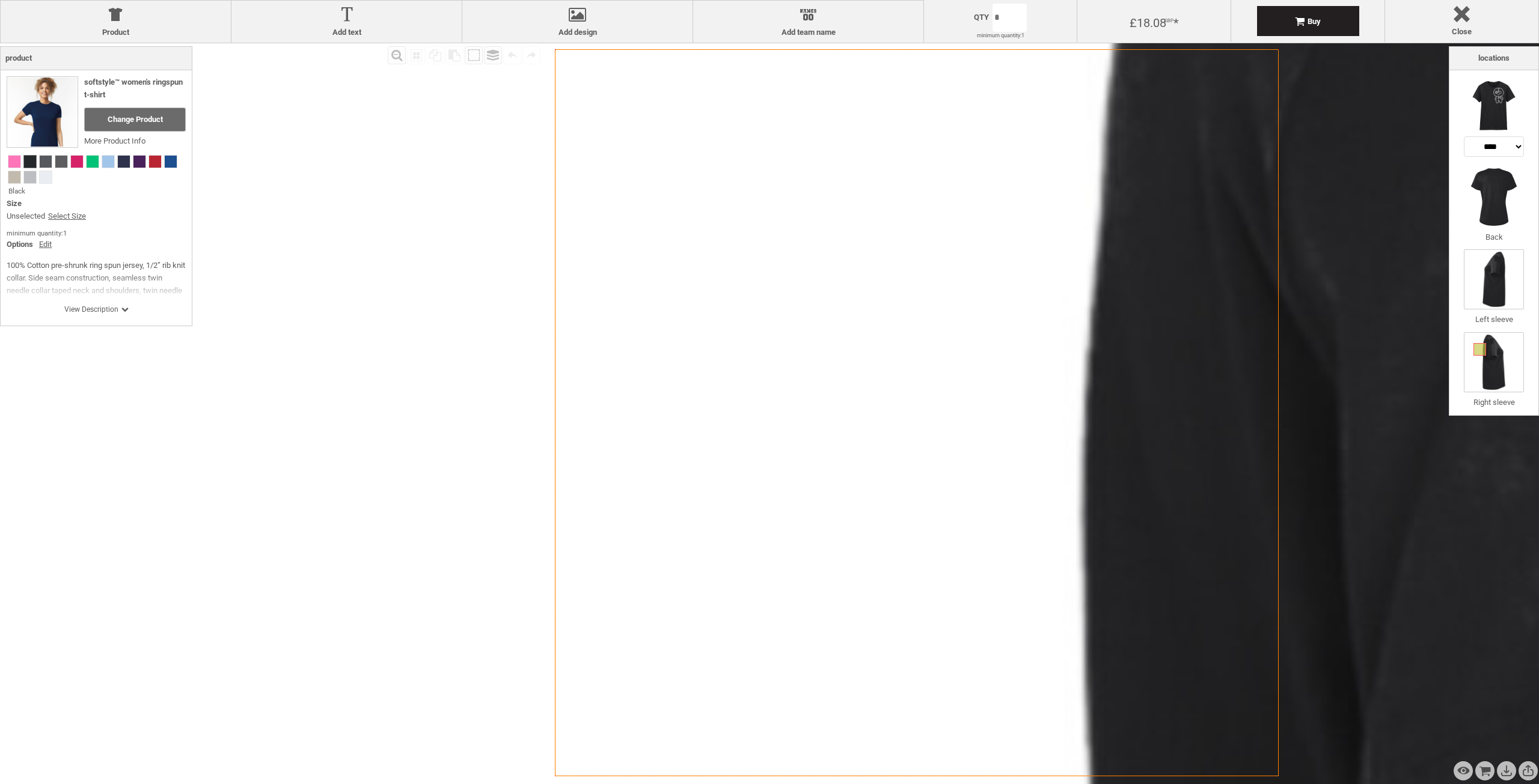
click at [1505, 277] on img at bounding box center [1494, 280] width 60 height 60
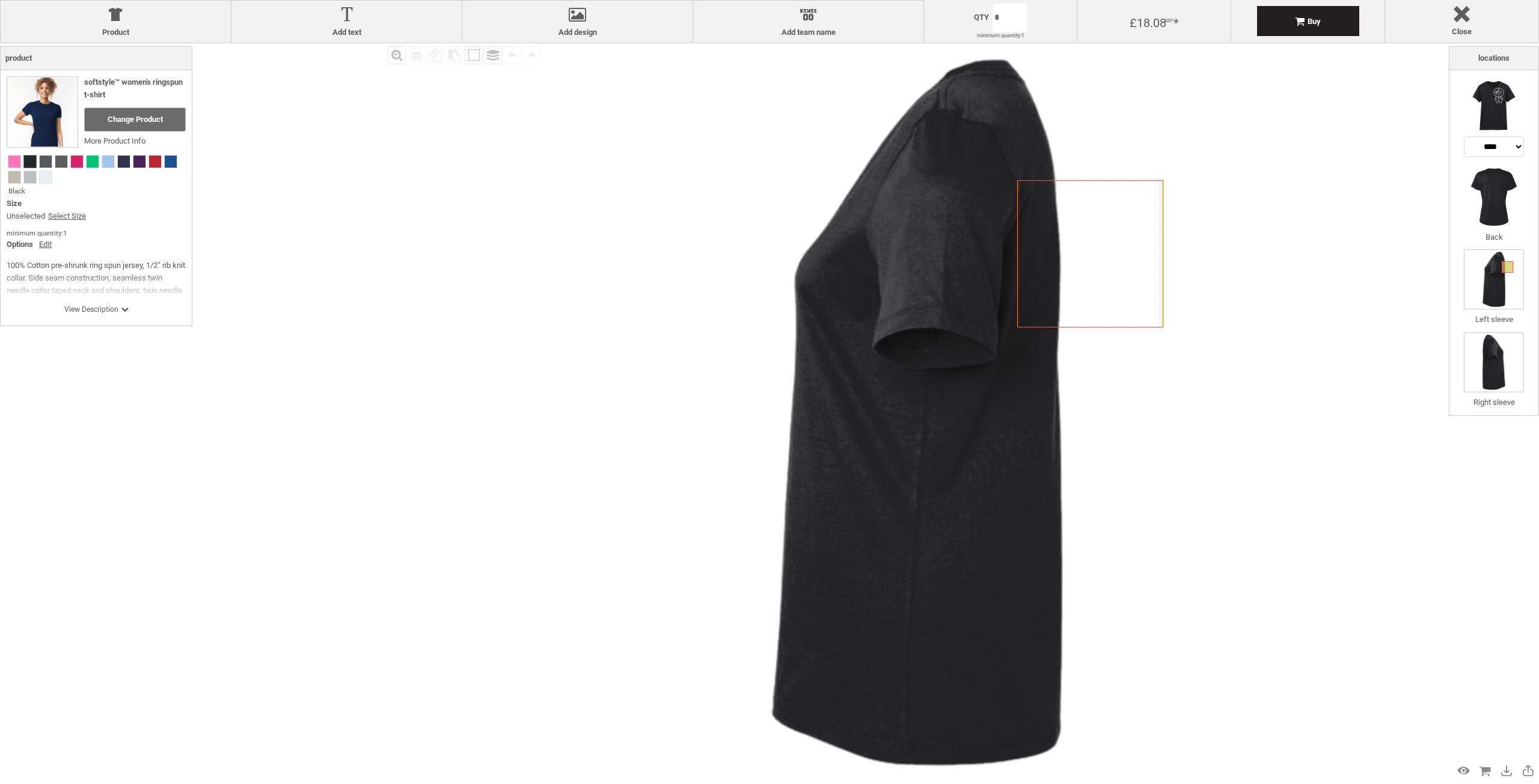
click at [1495, 379] on img at bounding box center [1494, 363] width 60 height 60
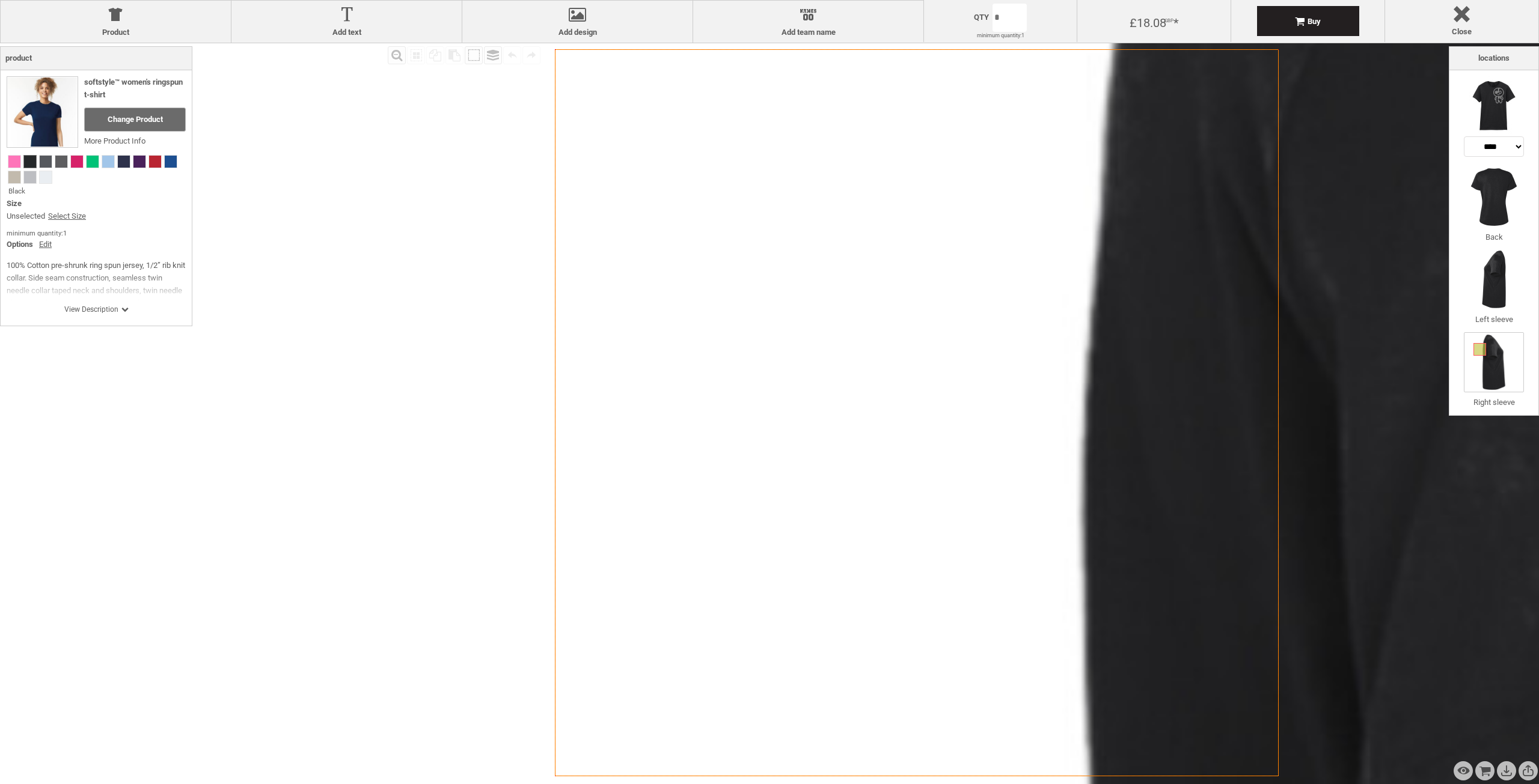
click at [750, 228] on icon "Created with [PERSON_NAME] 2.1.2" at bounding box center [917, 413] width 724 height 727
drag, startPoint x: 1135, startPoint y: 323, endPoint x: 1164, endPoint y: 330, distance: 29.8
click at [1144, 327] on icon "Created with [PERSON_NAME] 2.1.2" at bounding box center [917, 413] width 724 height 727
click at [1504, 281] on img at bounding box center [1494, 280] width 60 height 60
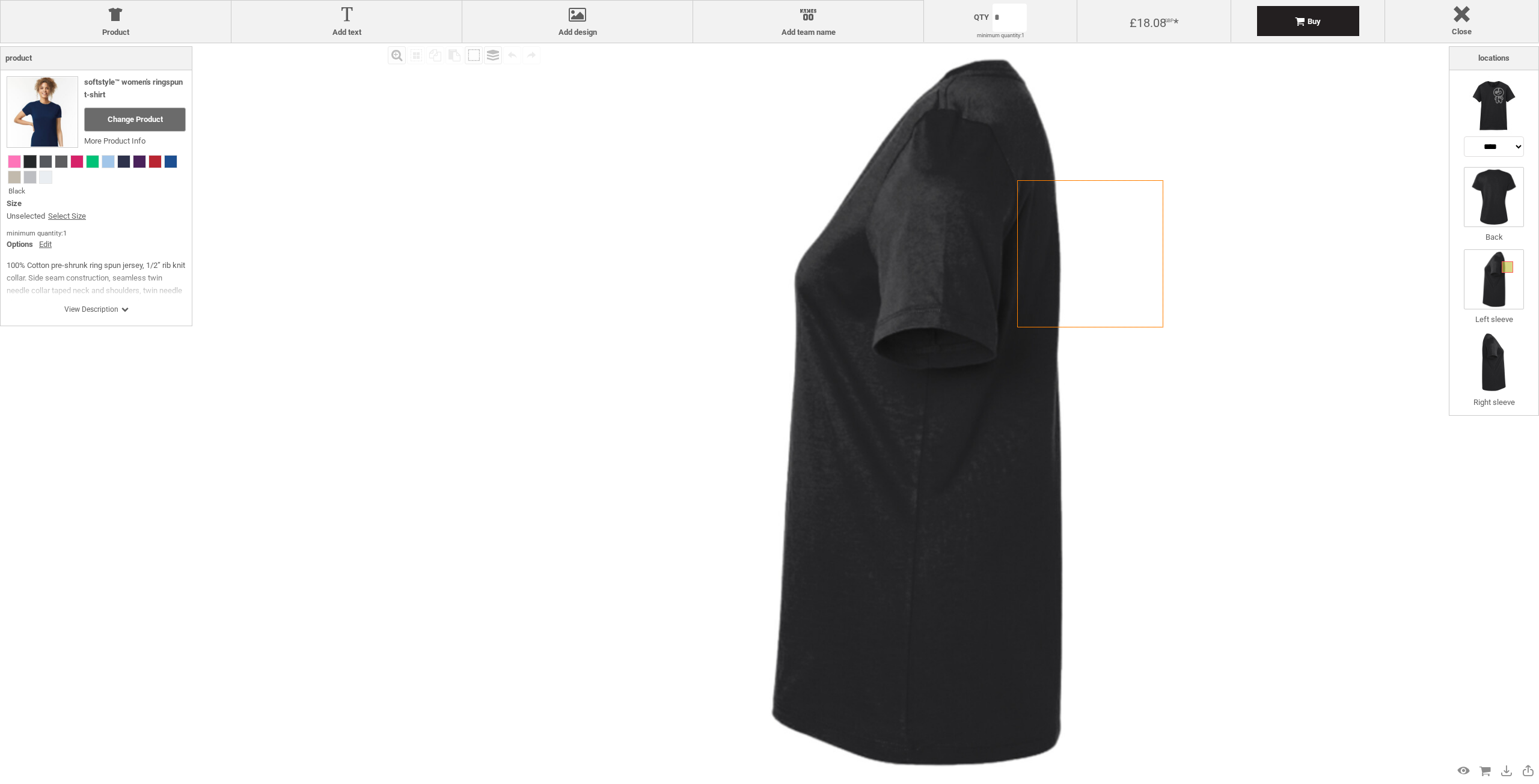
click at [1499, 194] on img at bounding box center [1494, 197] width 60 height 60
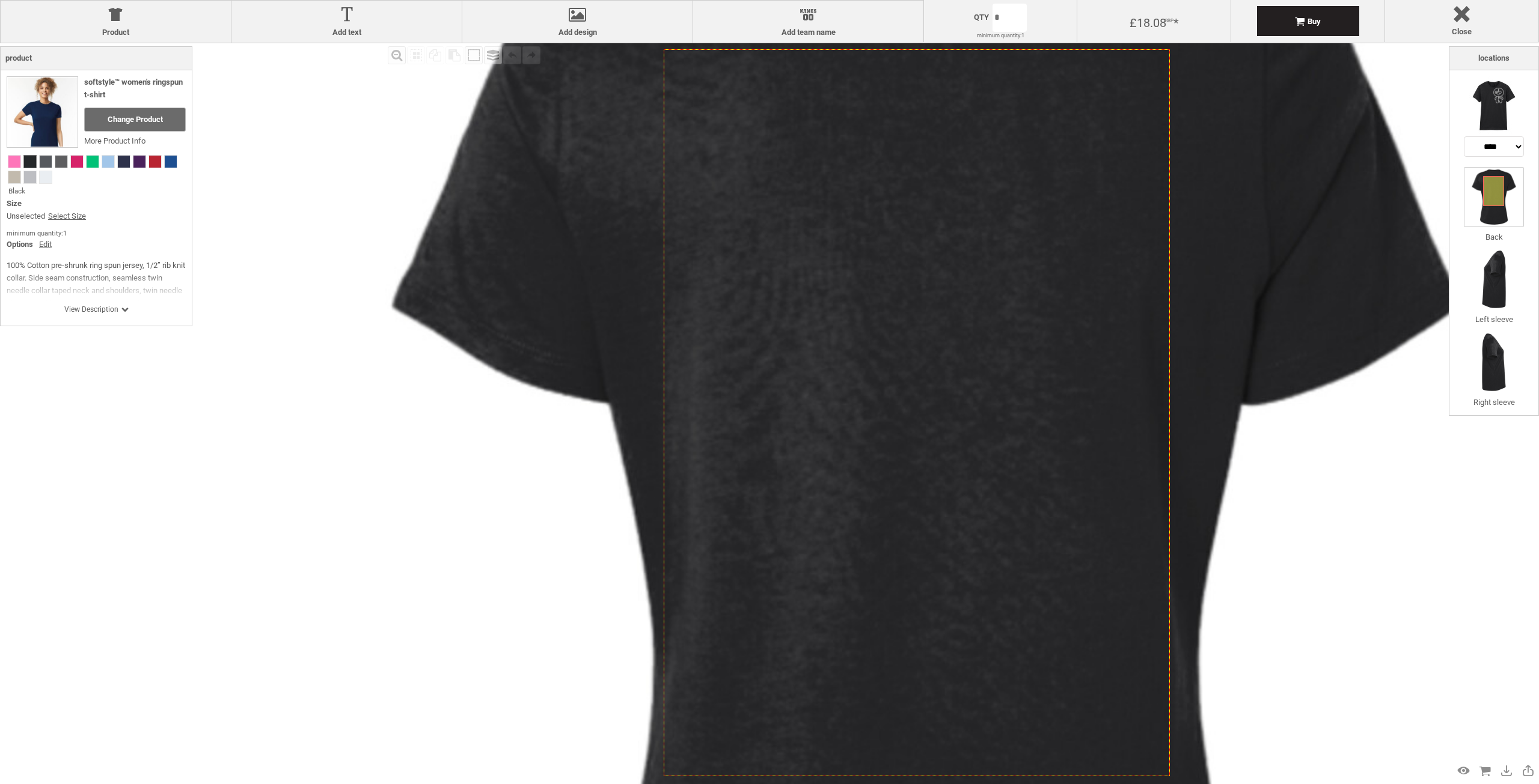
click at [930, 276] on icon "Created with [PERSON_NAME] 2.1.2" at bounding box center [917, 413] width 506 height 727
click at [949, 337] on icon "Created with [PERSON_NAME] 2.1.2" at bounding box center [917, 413] width 506 height 727
click at [950, 337] on icon "Created with [PERSON_NAME] 2.1.2" at bounding box center [917, 413] width 506 height 727
click at [1499, 104] on img at bounding box center [1494, 107] width 60 height 60
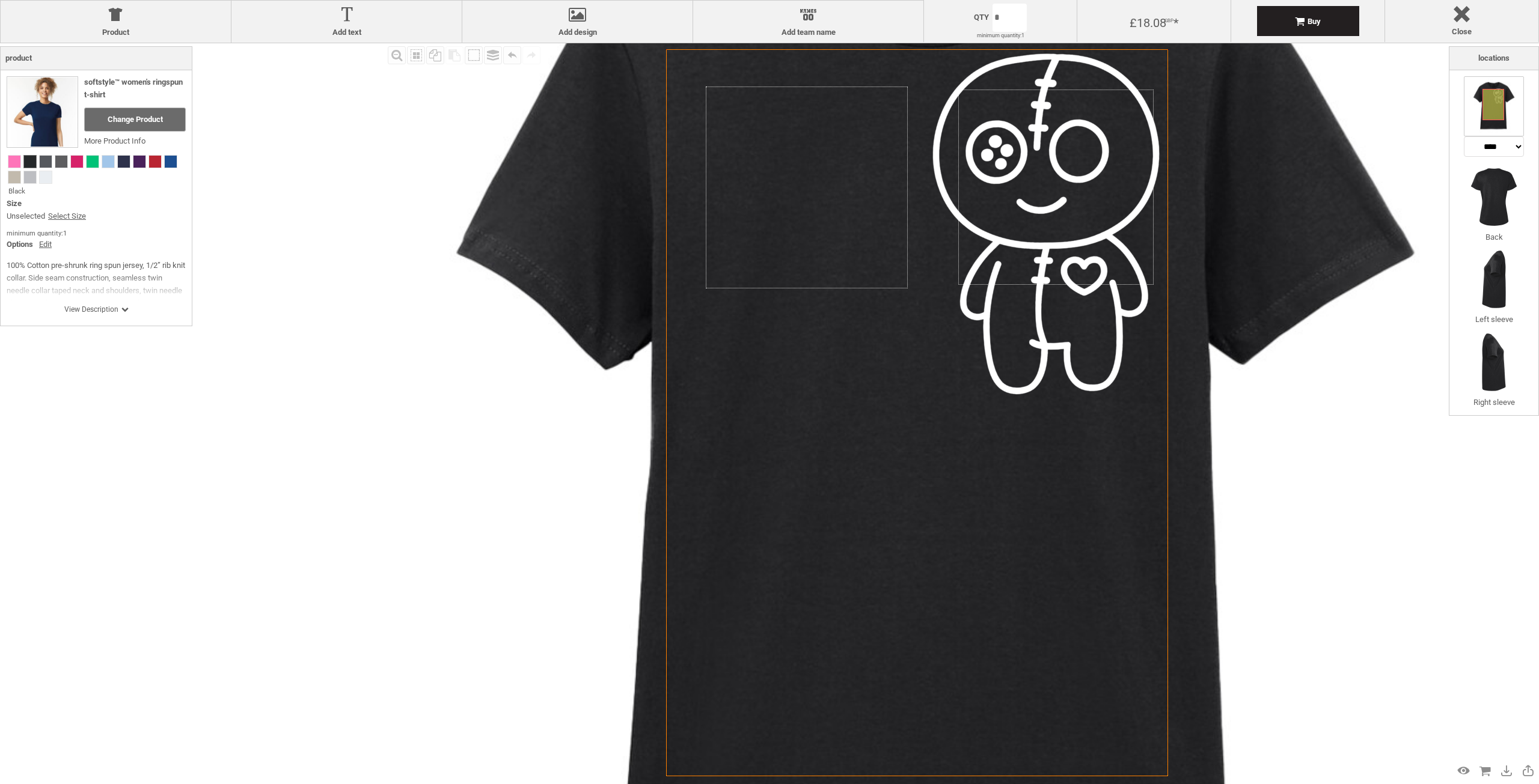
click at [927, 504] on icon "Created with [PERSON_NAME] 2.1.2" at bounding box center [917, 413] width 502 height 727
click at [1479, 205] on img at bounding box center [1494, 197] width 60 height 60
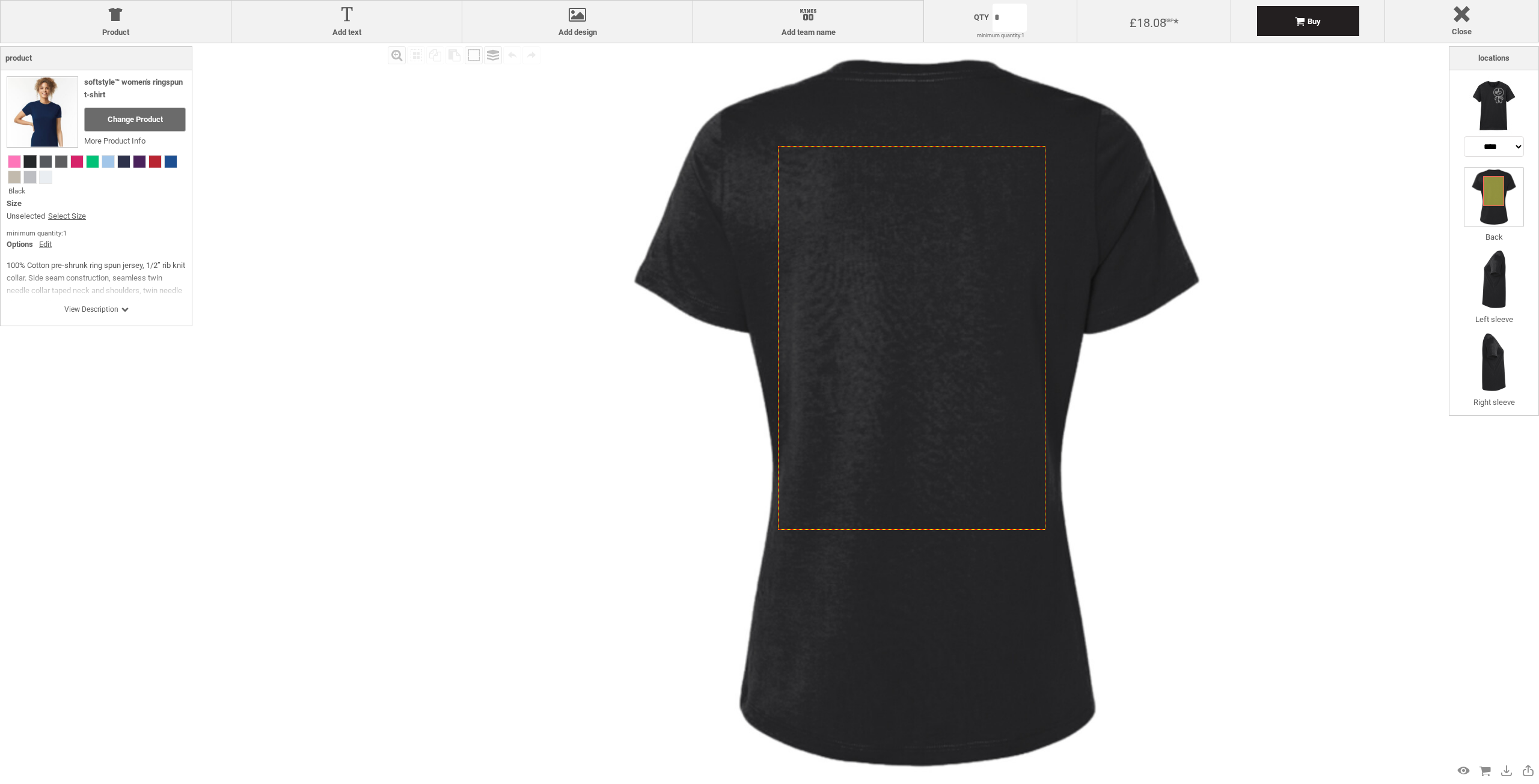
click at [877, 321] on icon "Created with [PERSON_NAME] 2.1.2" at bounding box center [911, 338] width 267 height 385
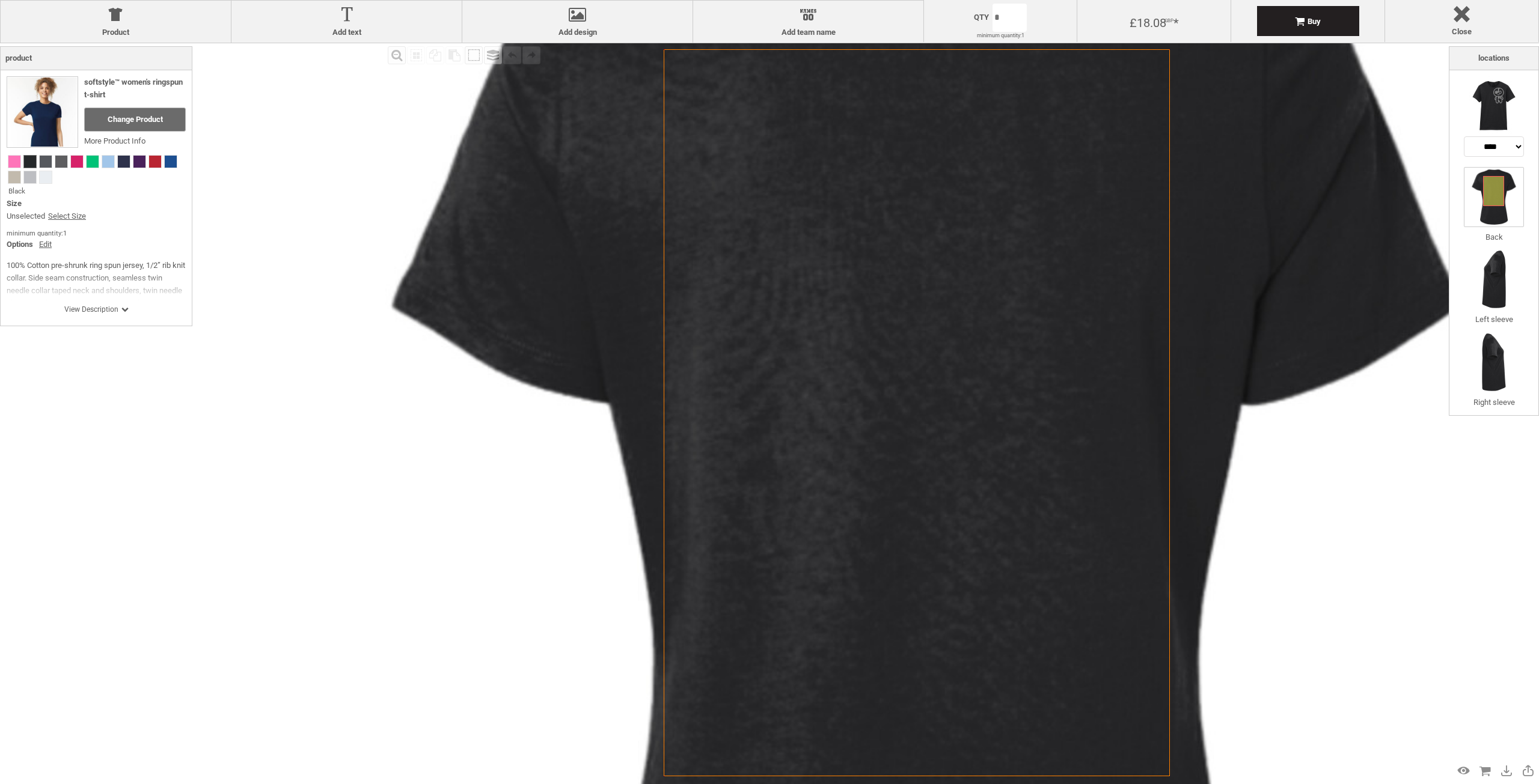
click at [963, 267] on icon "Created with [PERSON_NAME] 2.1.2" at bounding box center [917, 413] width 506 height 727
drag, startPoint x: 963, startPoint y: 267, endPoint x: 828, endPoint y: 266, distance: 135.0
click at [828, 266] on icon "Created with [PERSON_NAME] 2.1.2" at bounding box center [917, 413] width 506 height 727
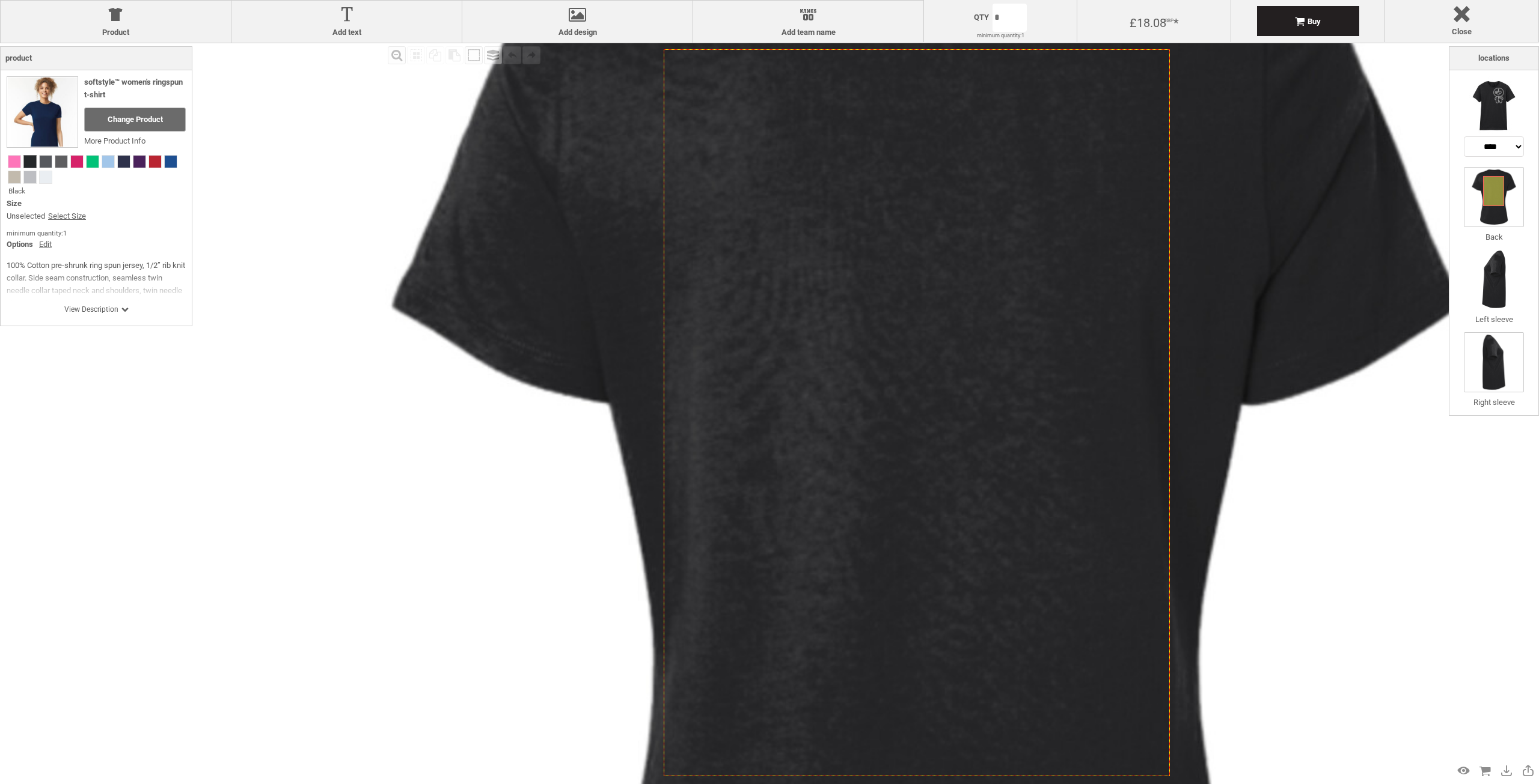
click at [1488, 370] on img at bounding box center [1494, 363] width 60 height 60
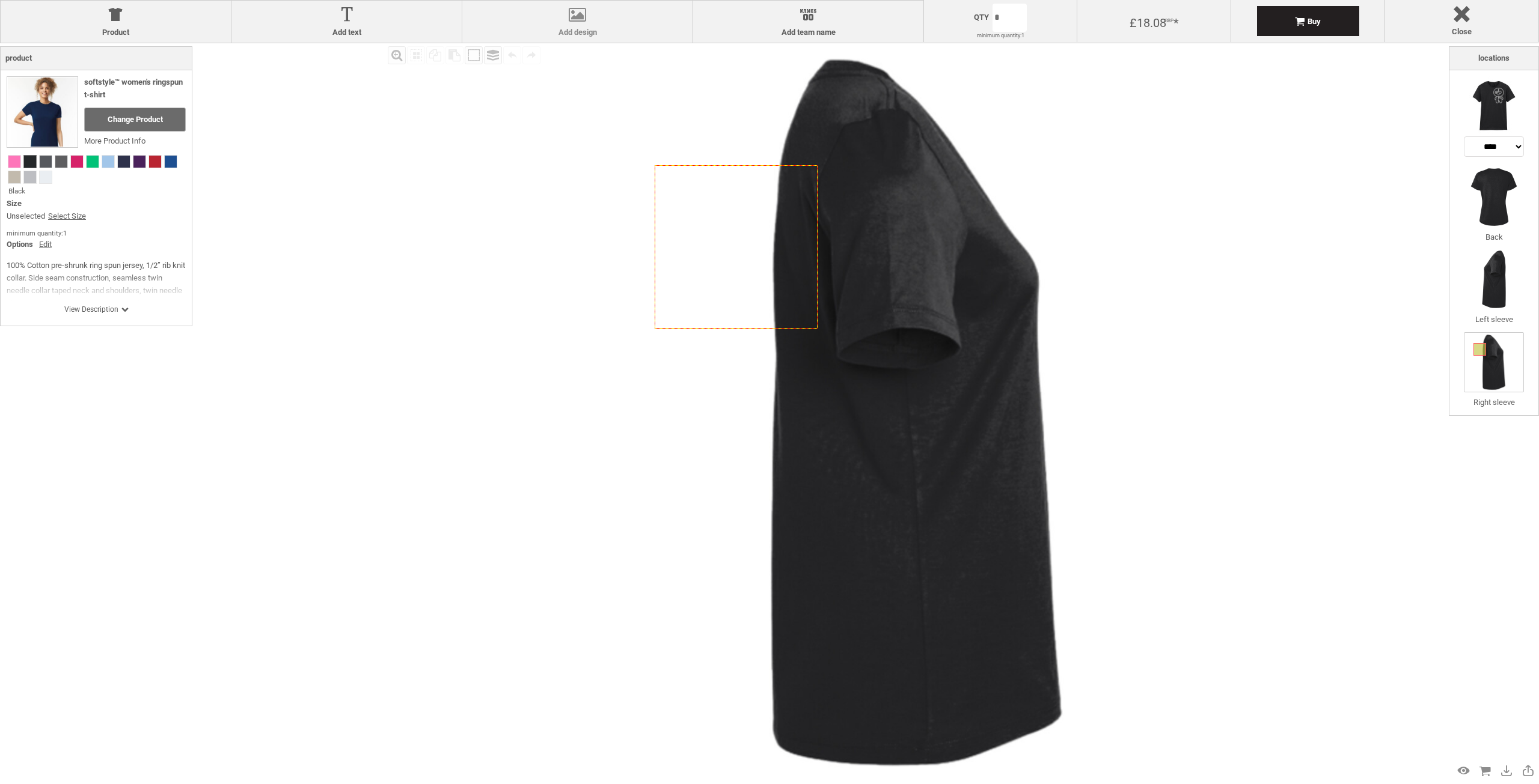
click at [574, 26] on div at bounding box center [577, 17] width 218 height 21
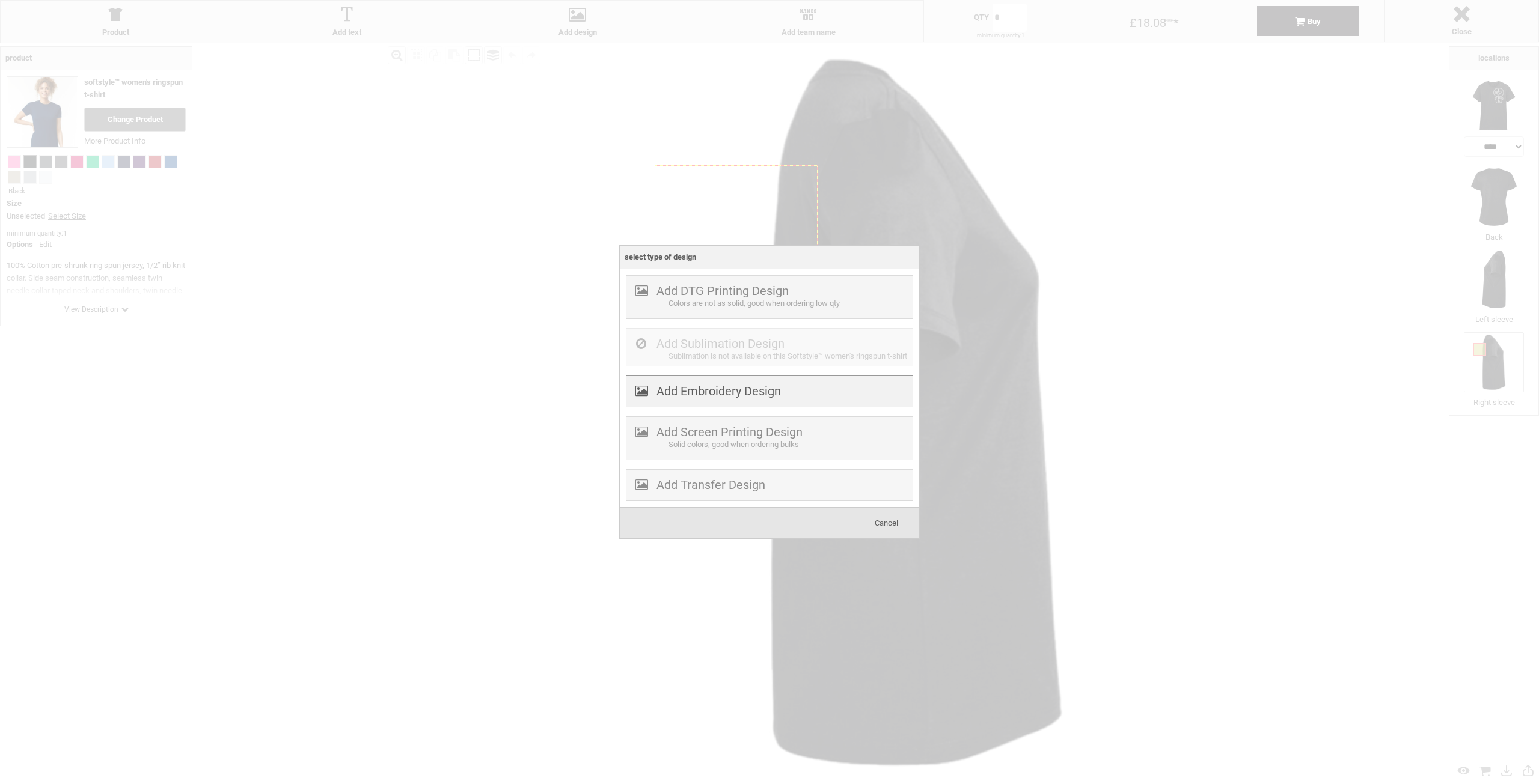
click at [765, 398] on label "Add Embroidery Design" at bounding box center [718, 391] width 124 height 14
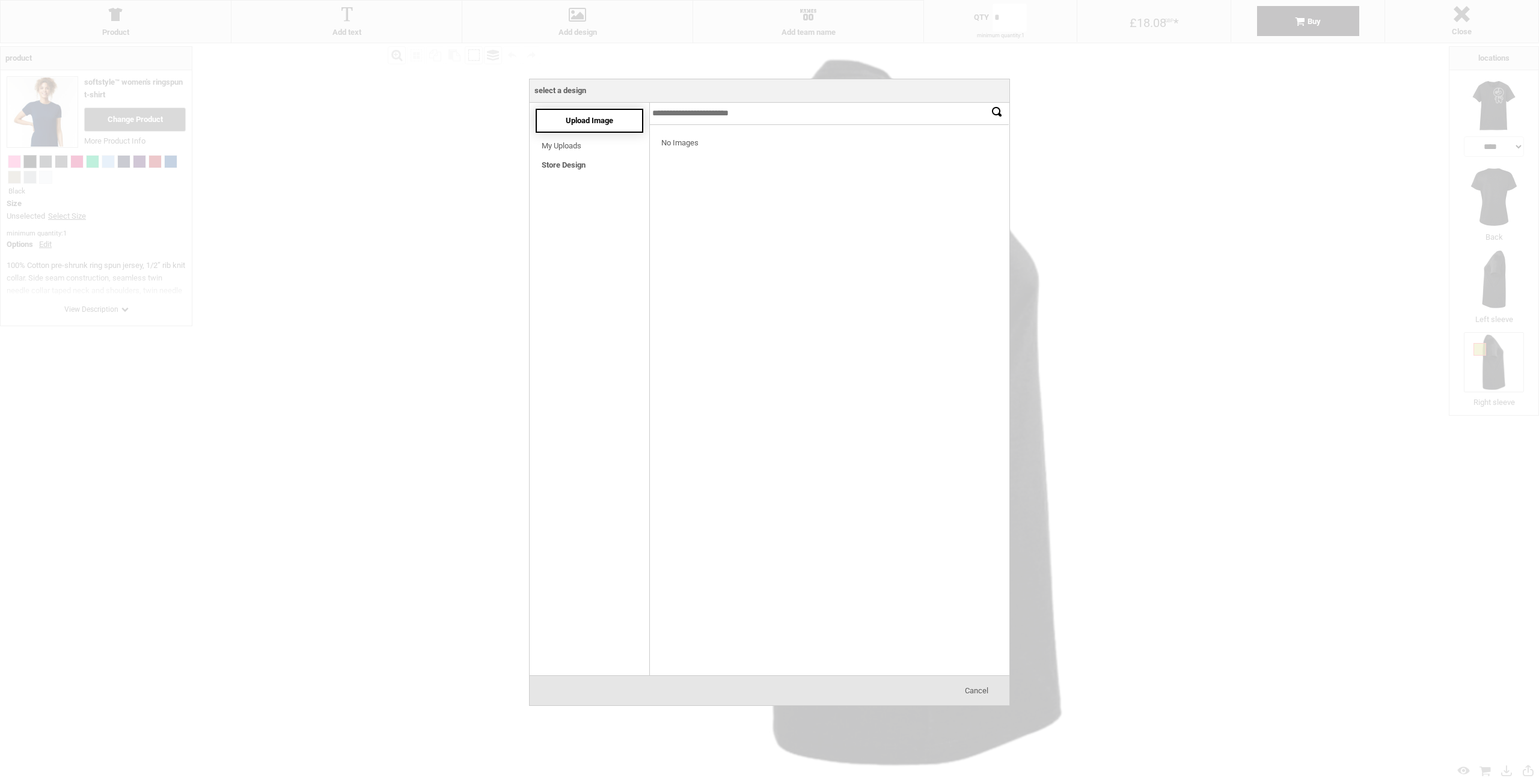
click at [593, 126] on div "Upload Image" at bounding box center [590, 121] width 108 height 24
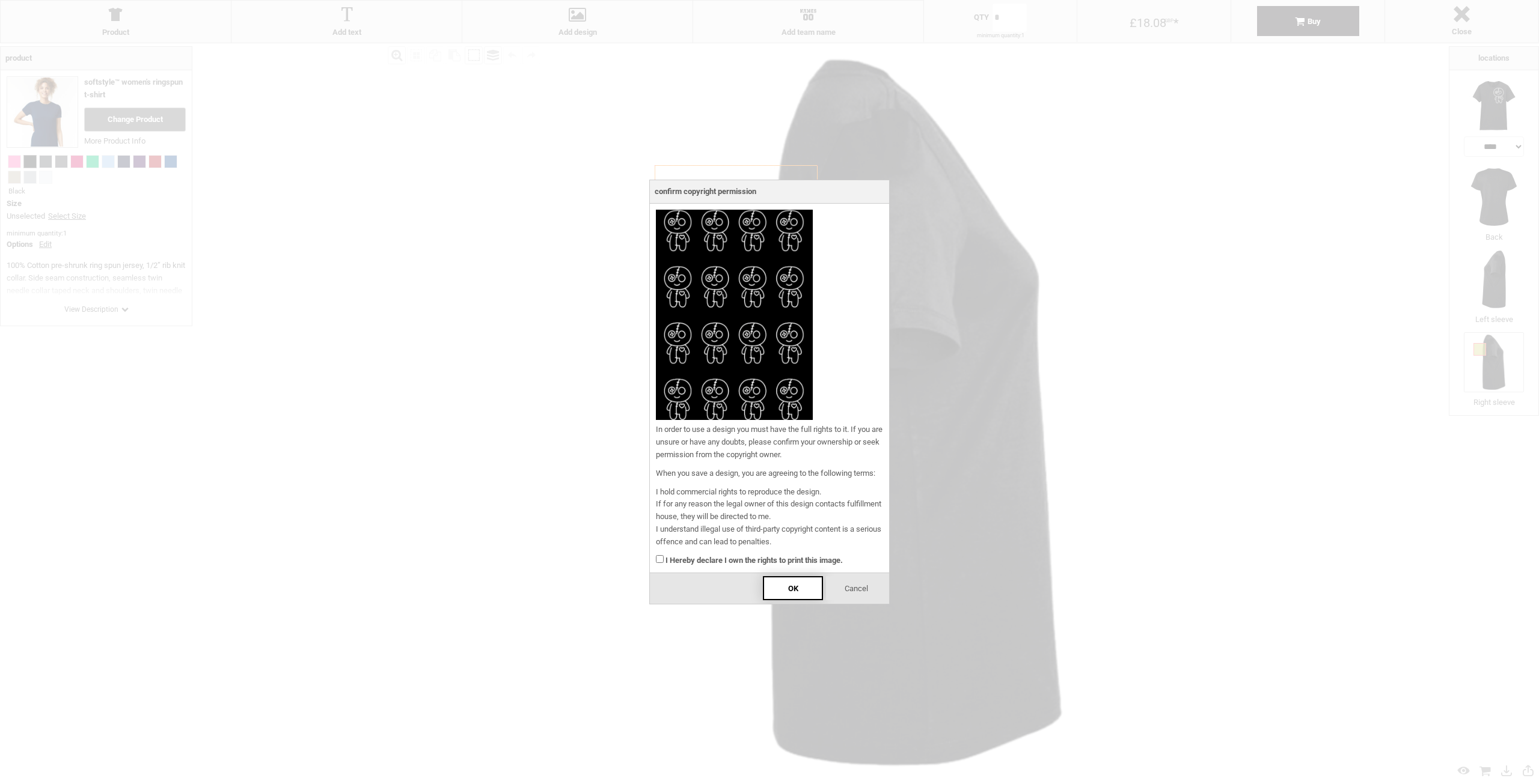
click at [777, 590] on div "OK" at bounding box center [793, 588] width 60 height 24
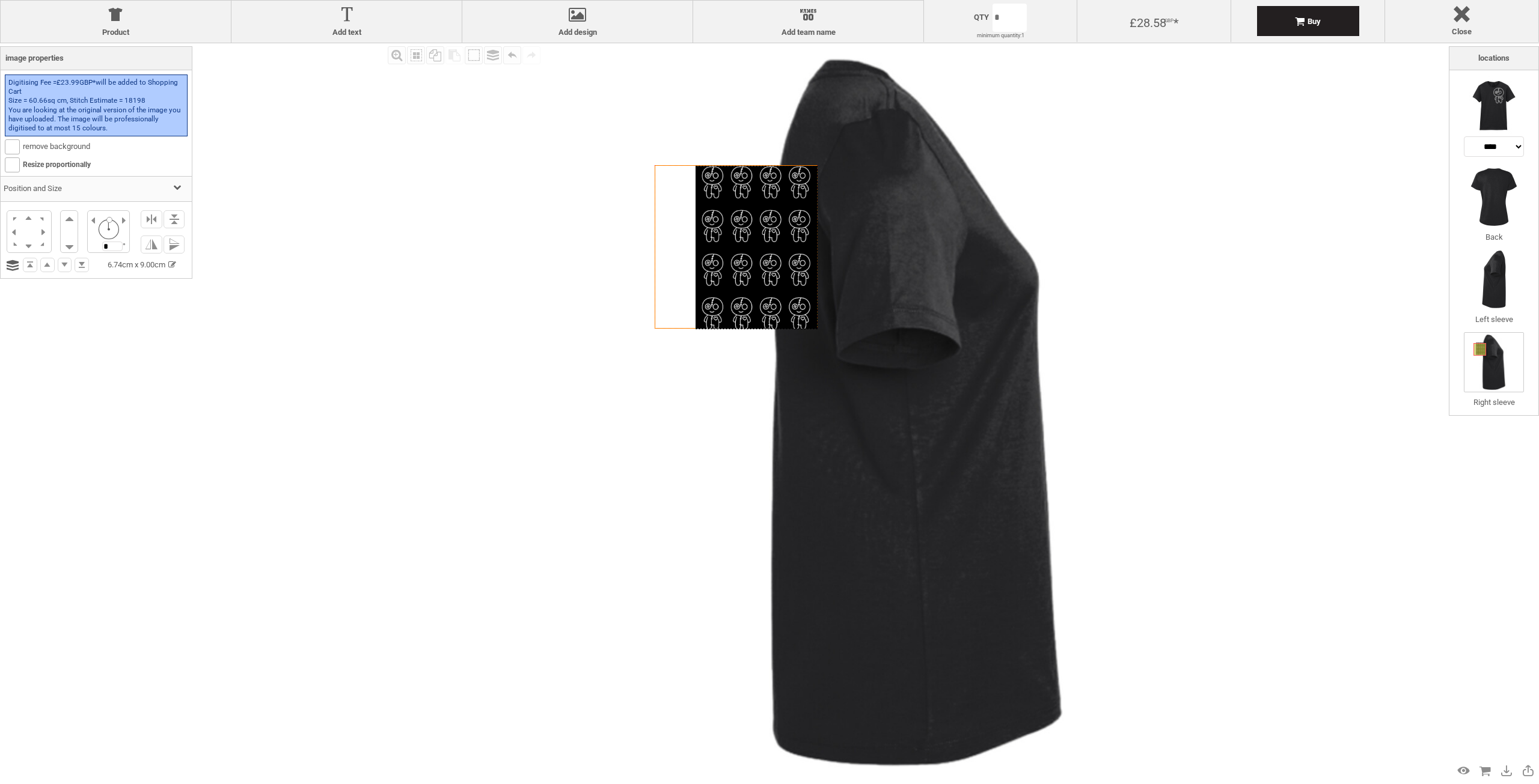
drag, startPoint x: 709, startPoint y: 279, endPoint x: 719, endPoint y: 292, distance: 16.4
click at [730, 292] on div at bounding box center [756, 247] width 122 height 164
